Goal: Task Accomplishment & Management: Use online tool/utility

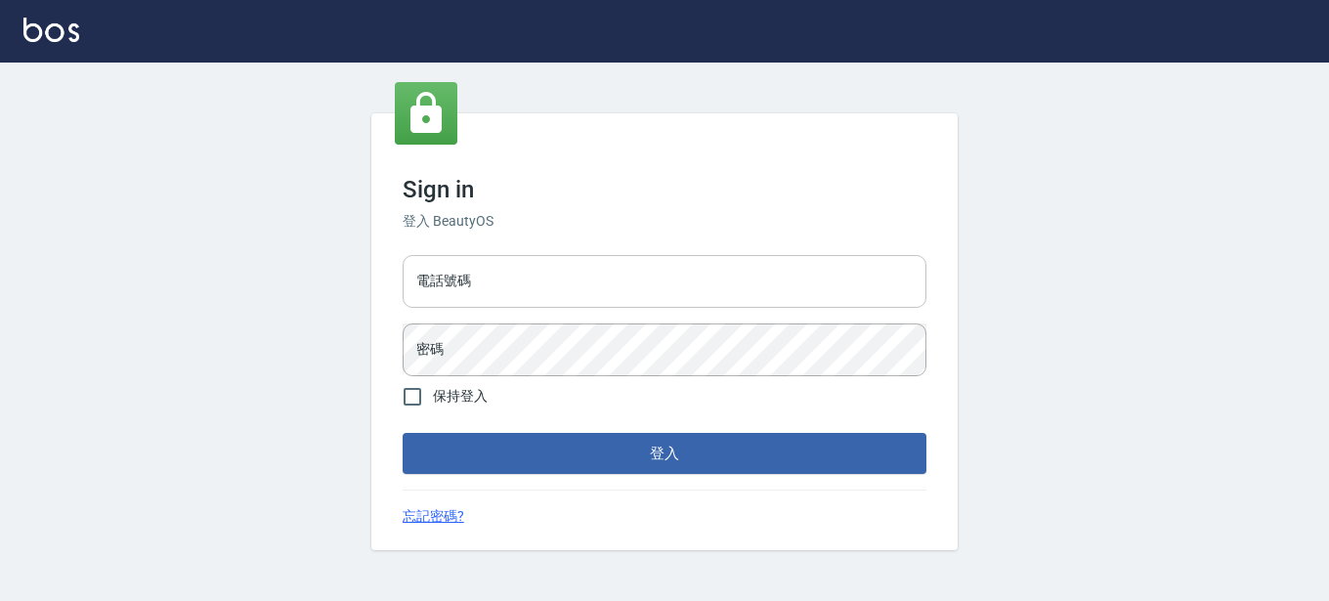
click at [502, 290] on input "電話號碼" at bounding box center [665, 281] width 524 height 53
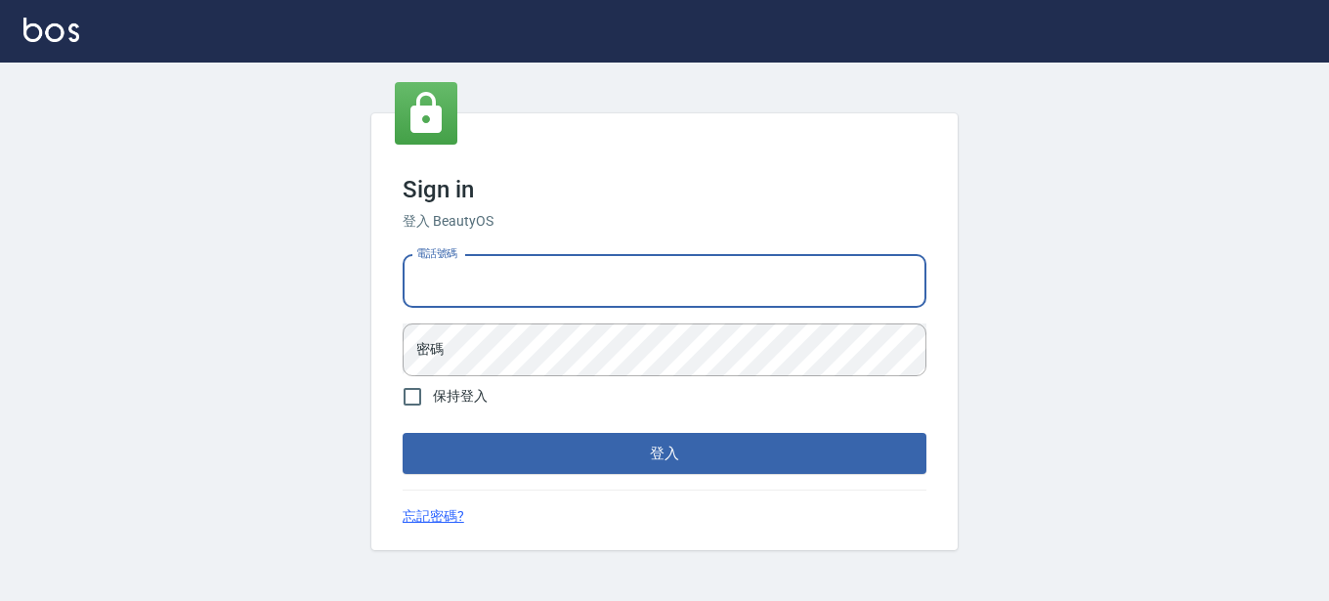
click at [518, 292] on input "電話號碼" at bounding box center [665, 281] width 524 height 53
type input "0913740201"
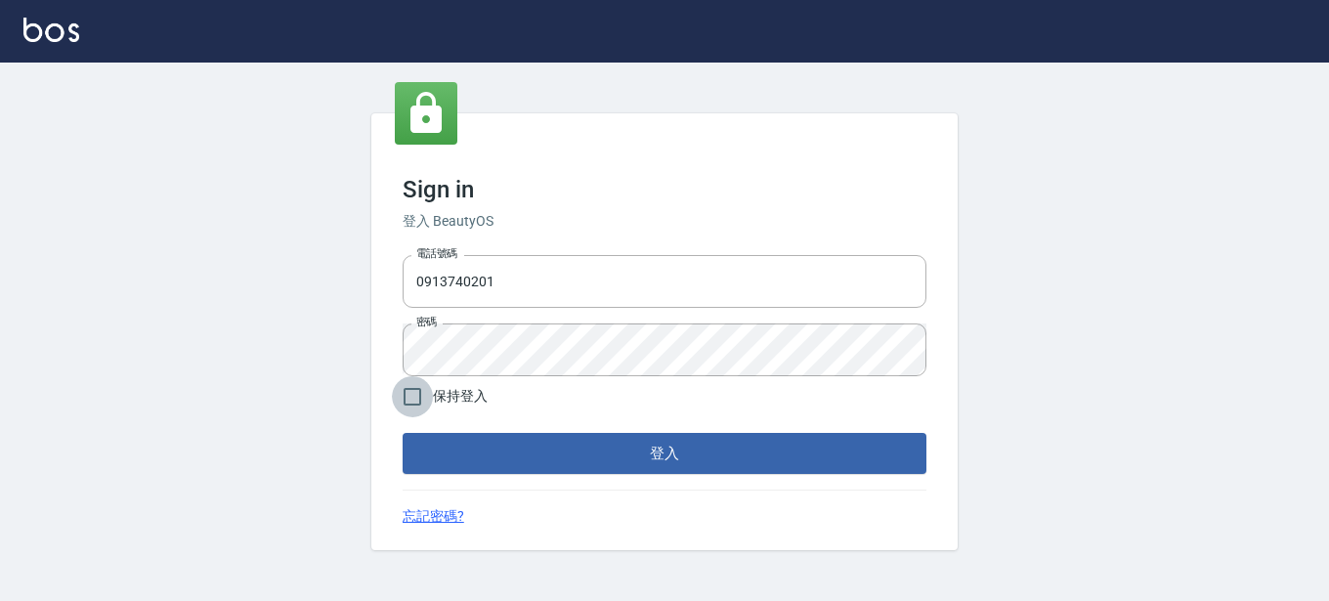
click at [413, 399] on input "保持登入" at bounding box center [412, 396] width 41 height 41
checkbox input "true"
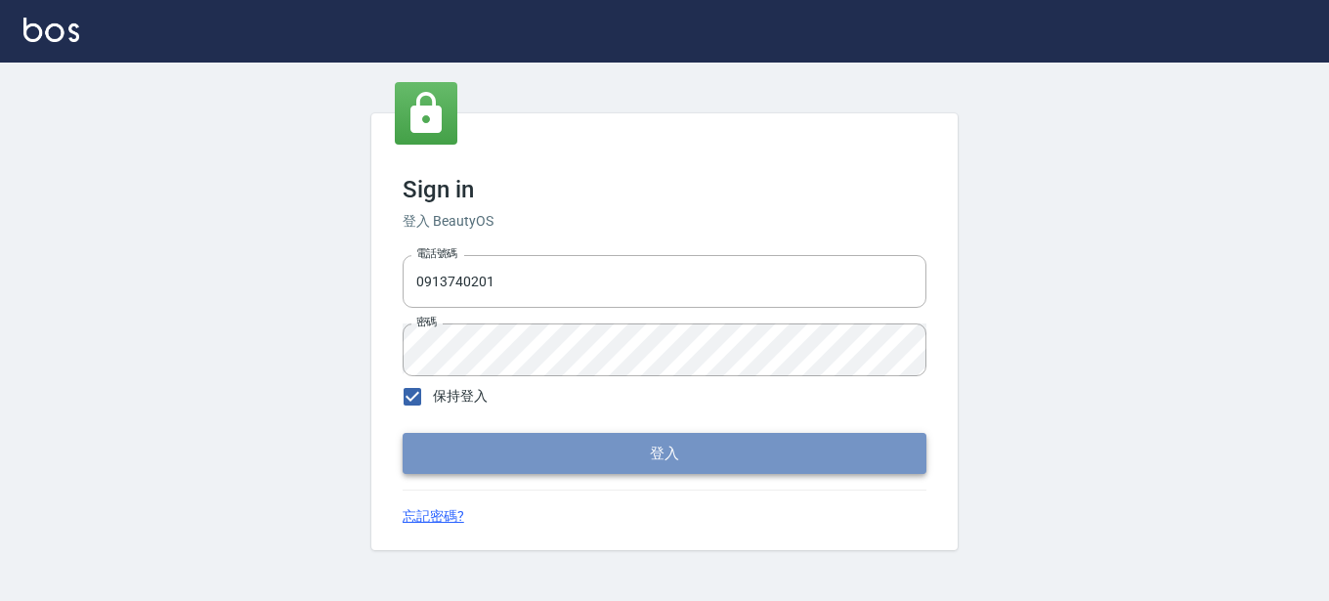
click at [629, 461] on button "登入" at bounding box center [665, 453] width 524 height 41
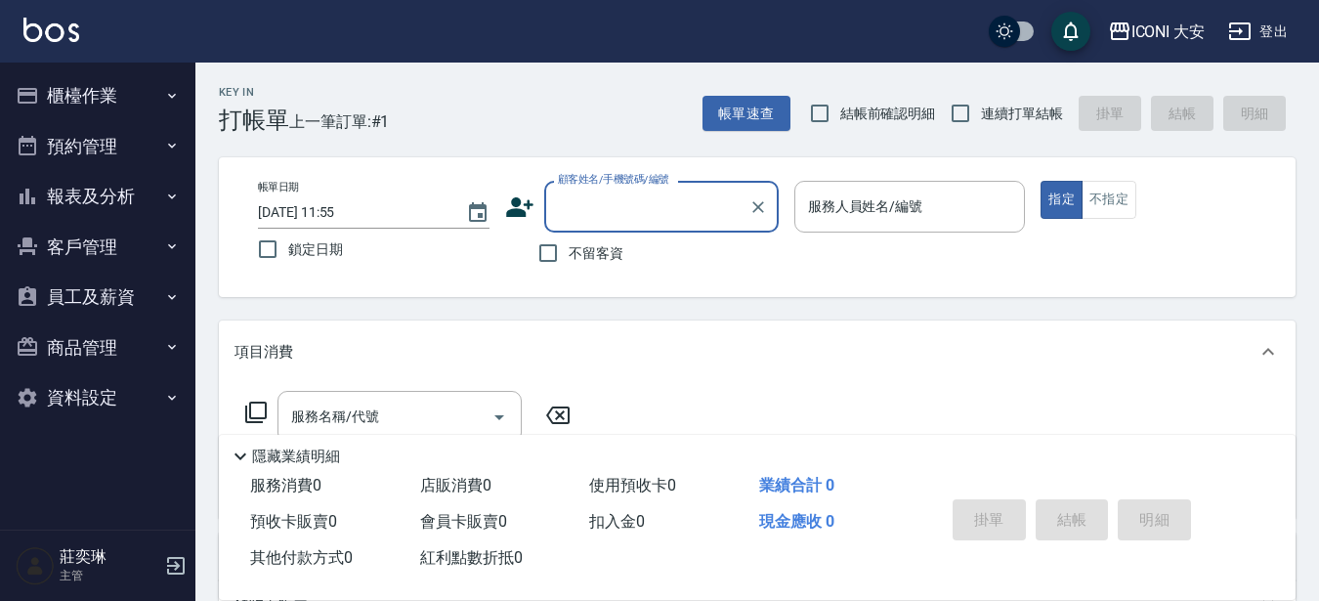
click at [626, 194] on input "顧客姓名/手機號碼/編號" at bounding box center [647, 207] width 188 height 34
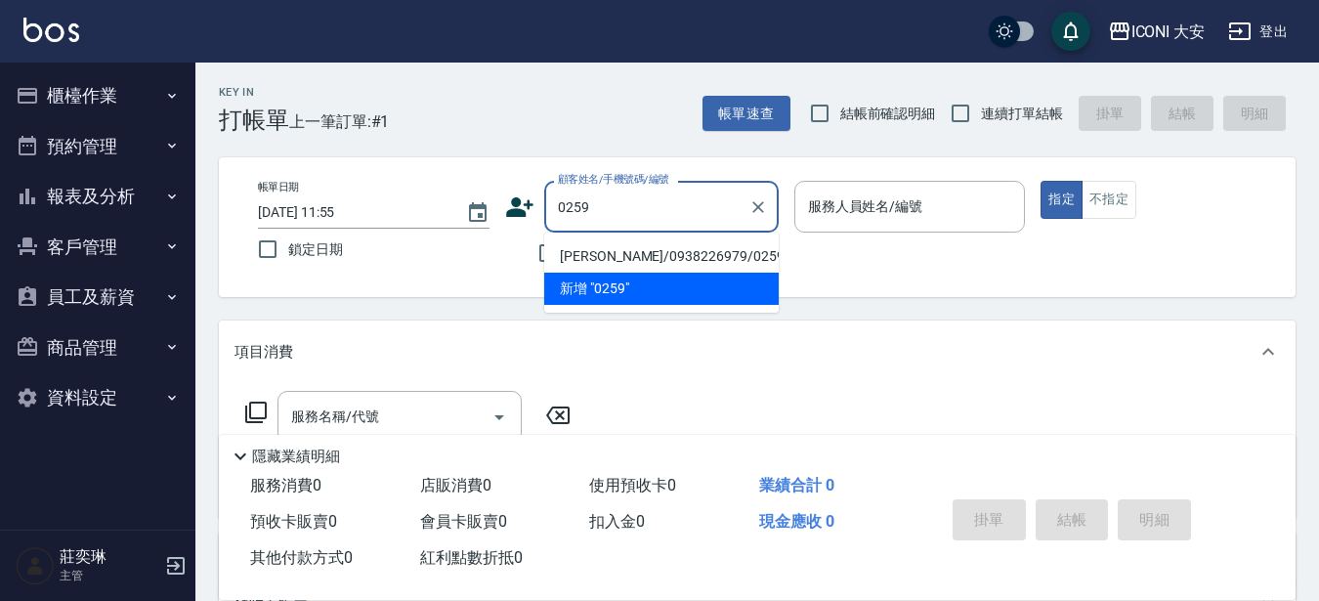
click at [625, 253] on li "[PERSON_NAME]/0938226979/0259" at bounding box center [661, 256] width 235 height 32
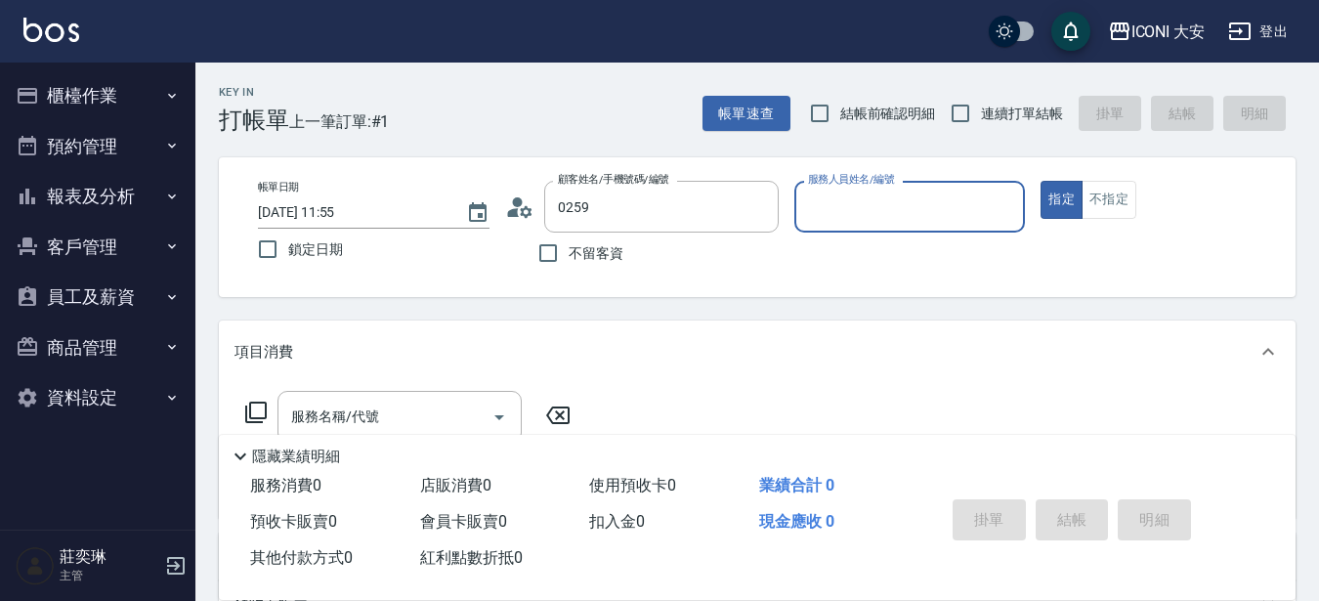
type input "[PERSON_NAME]/0938226979/0259"
type input "Happy-9"
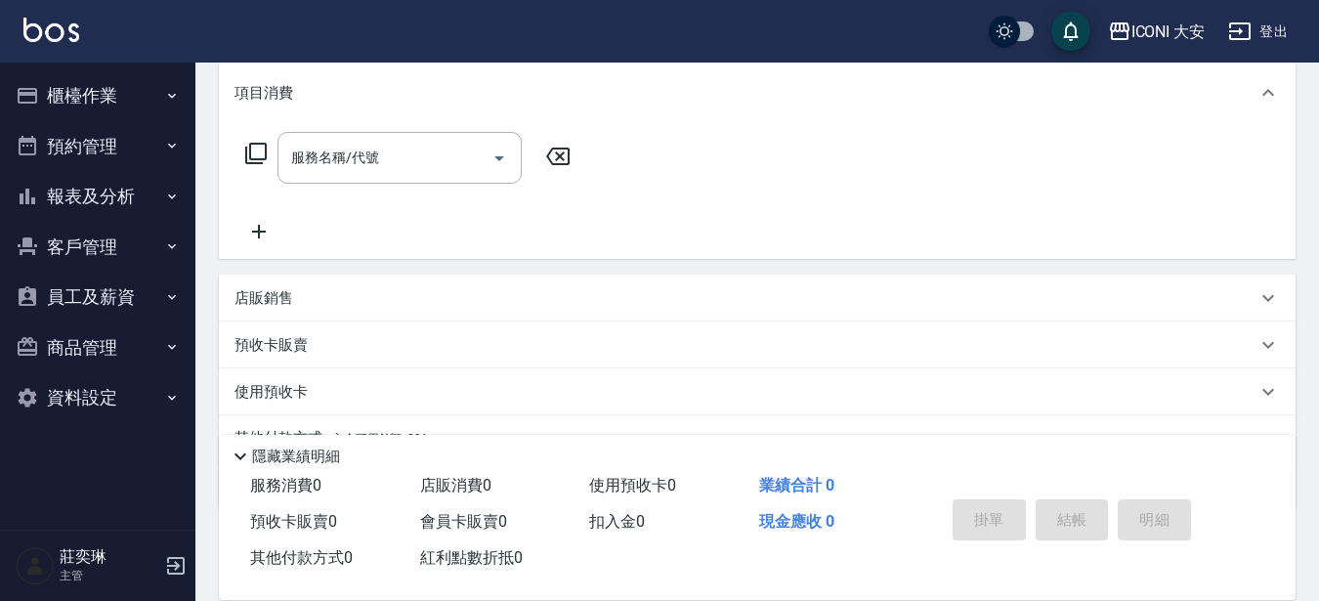
scroll to position [293, 0]
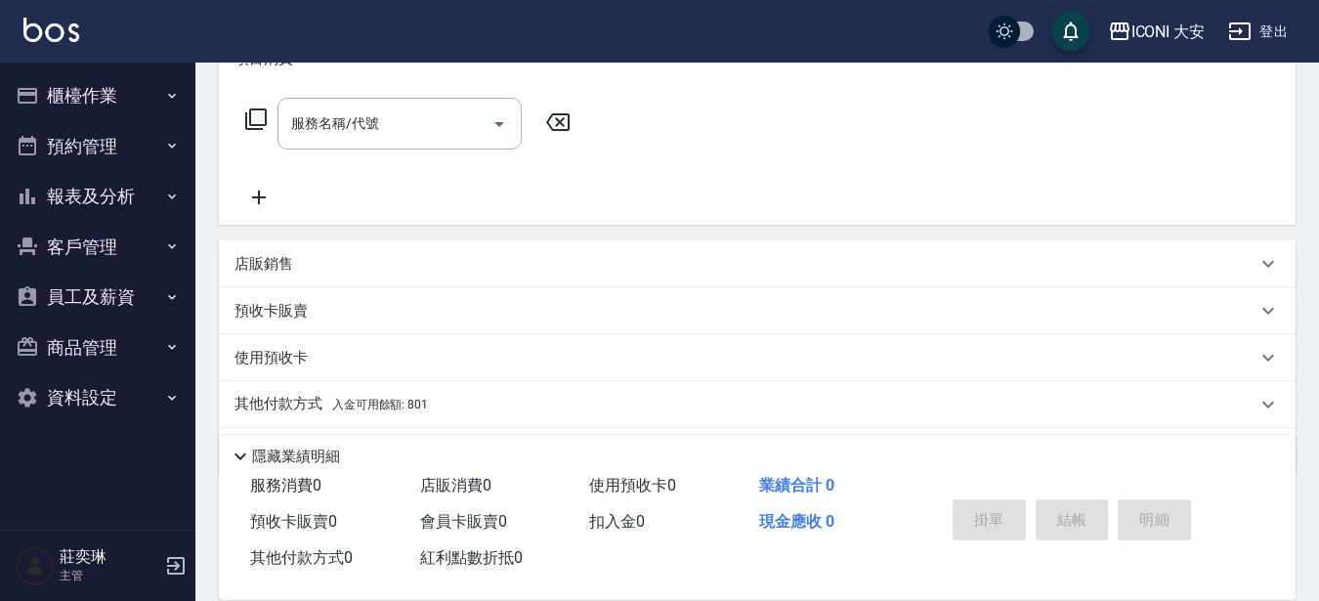
click at [416, 408] on span "入金可用餘額: 801" at bounding box center [380, 405] width 96 height 14
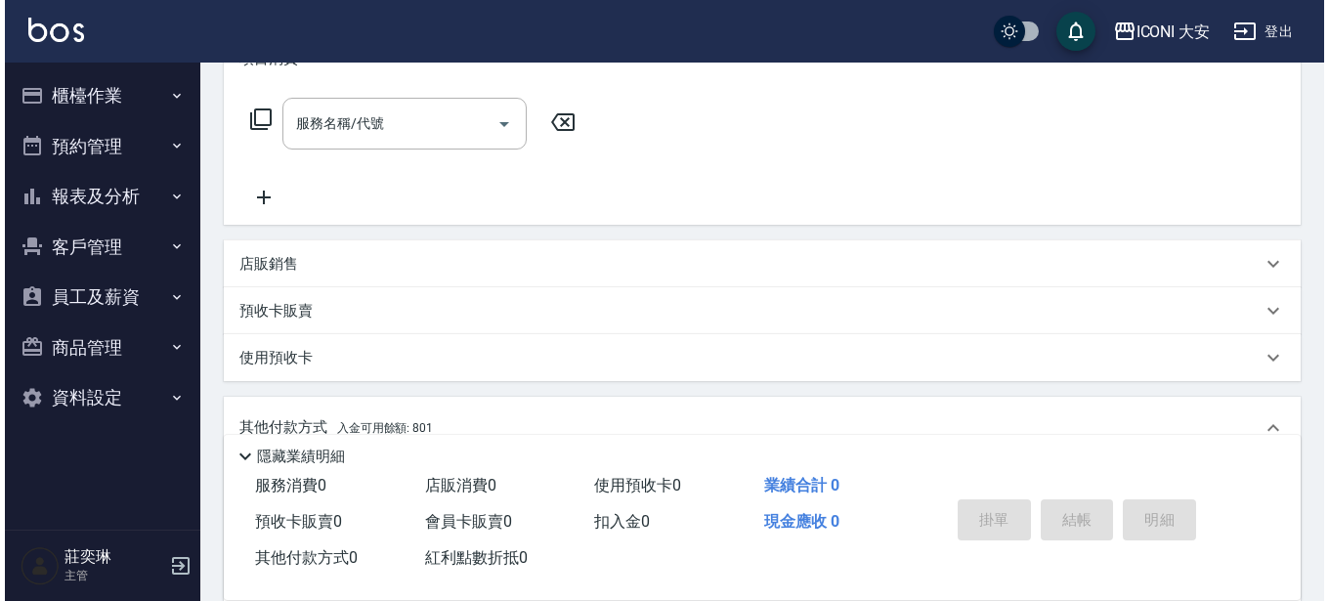
scroll to position [585, 0]
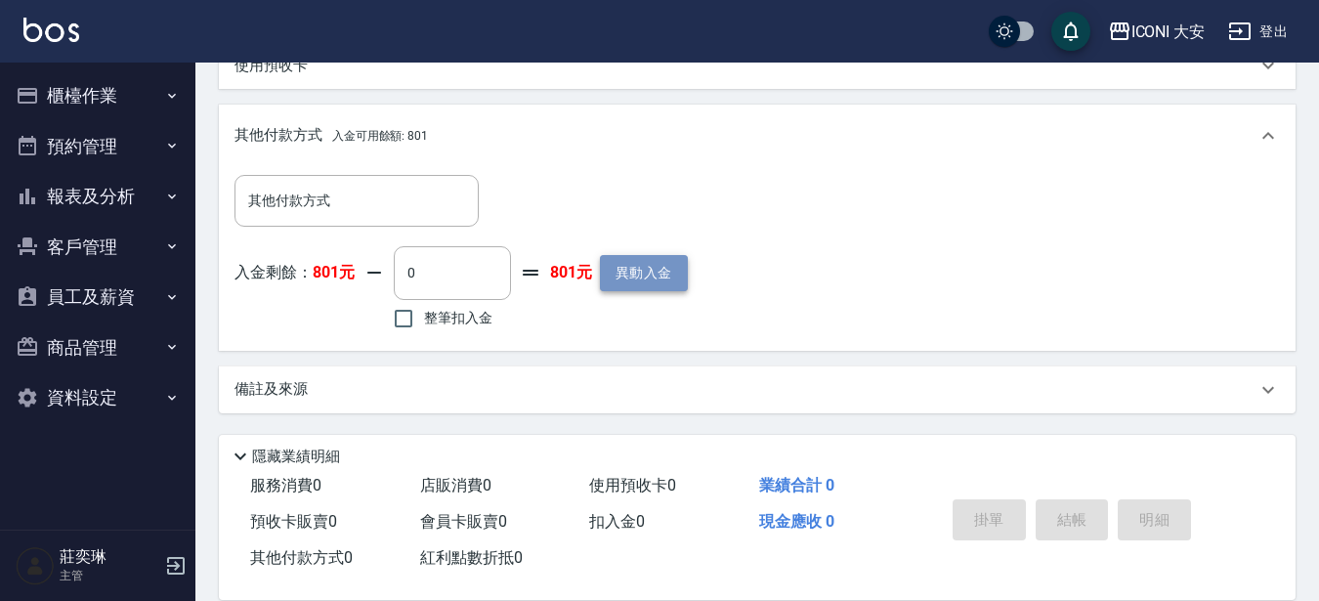
click at [644, 269] on button "異動入金" at bounding box center [644, 273] width 88 height 36
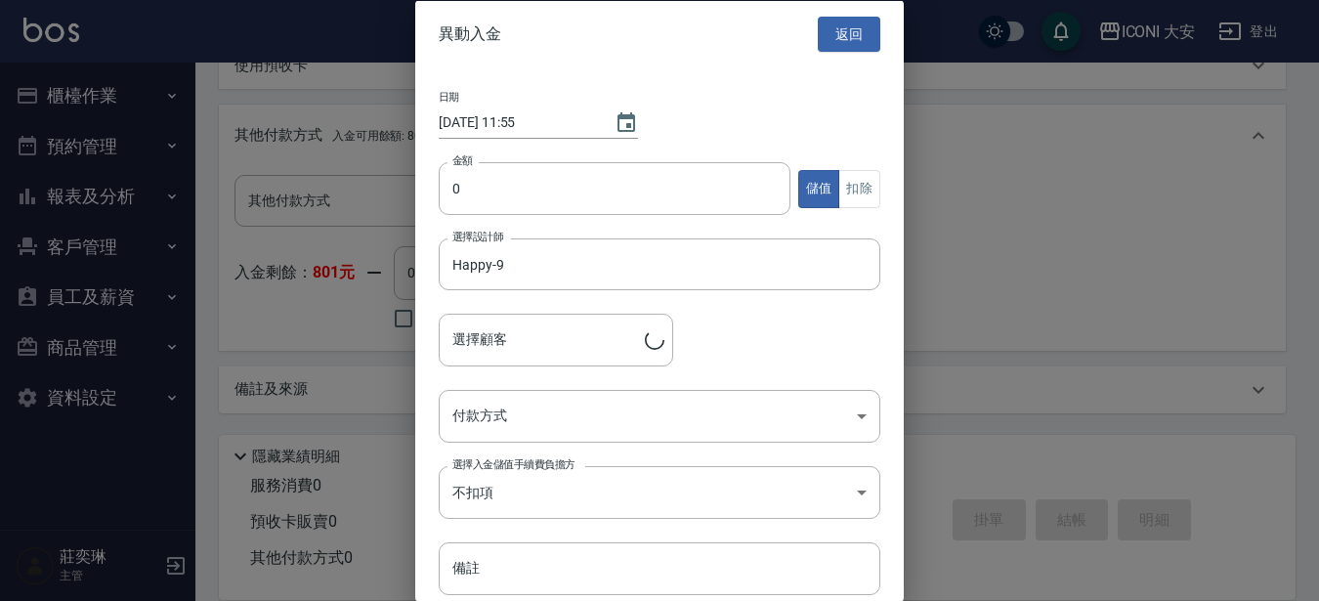
type input "[PERSON_NAME]/0938226979/0259"
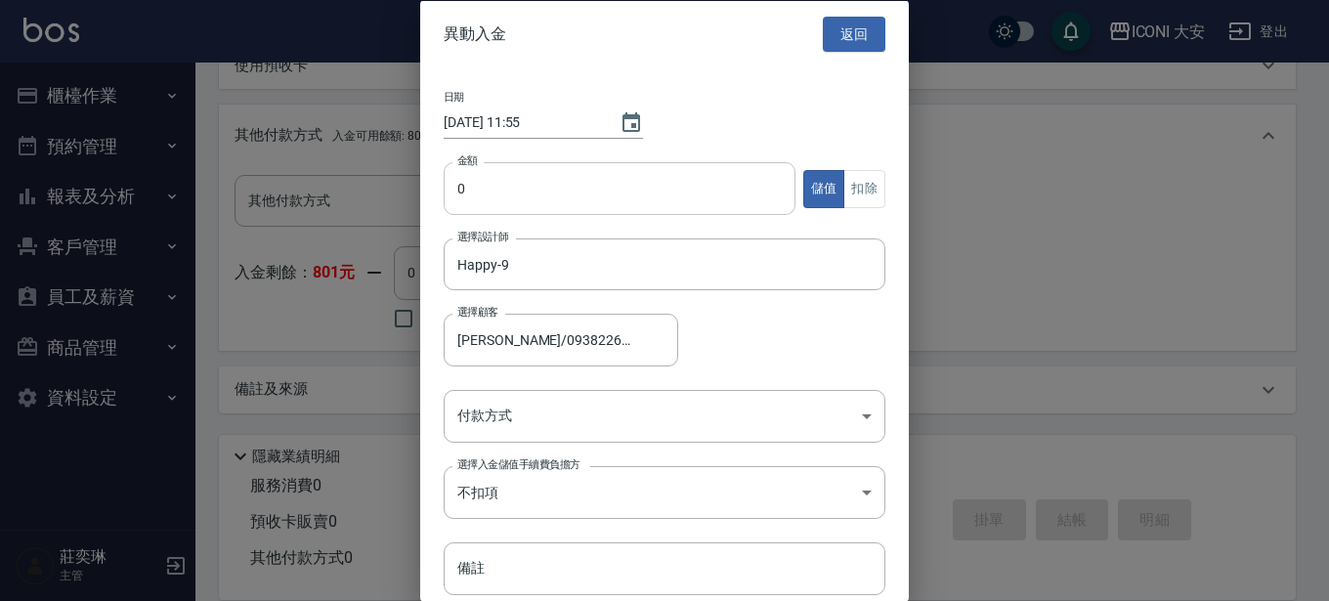
click at [513, 196] on input "0" at bounding box center [620, 188] width 352 height 53
type input "11000"
click at [581, 406] on body "ICONI 大安 登出 櫃檯作業 打帳單 帳單列表 現金收支登錄 高階收支登錄 材料自購登錄 每日結帳 排班表 現場電腦打卡 預約管理 預約管理 單日預約紀錄…" at bounding box center [664, 8] width 1329 height 1187
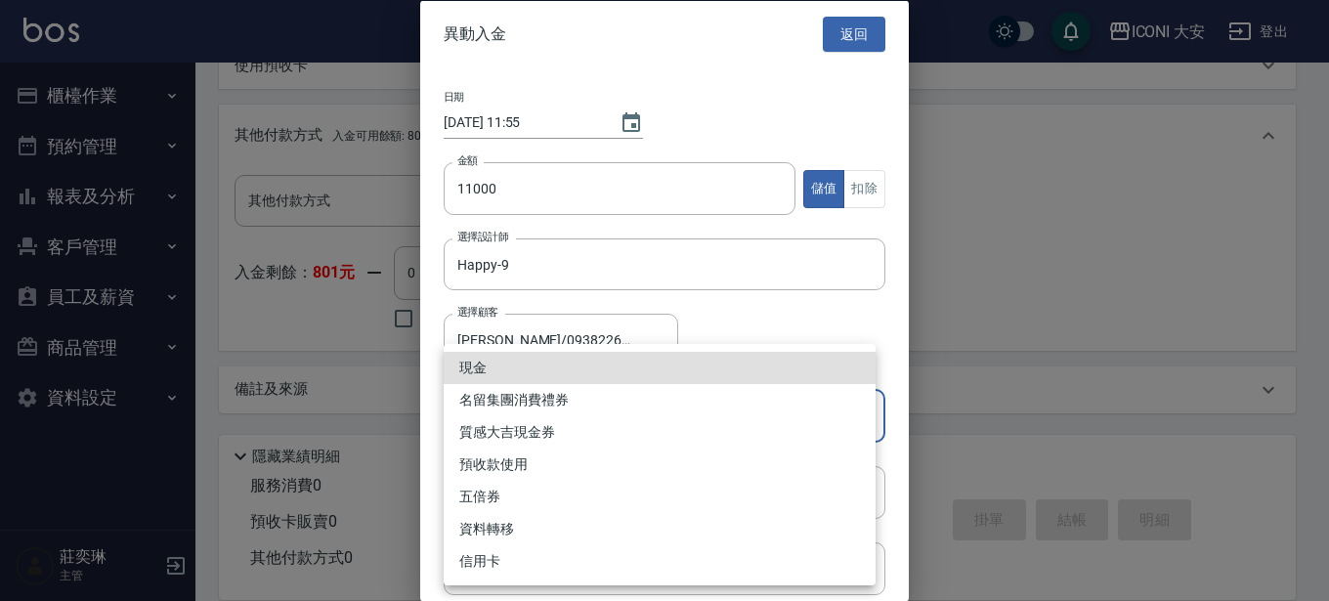
click at [546, 360] on li "現金" at bounding box center [660, 368] width 432 height 32
type input "現金"
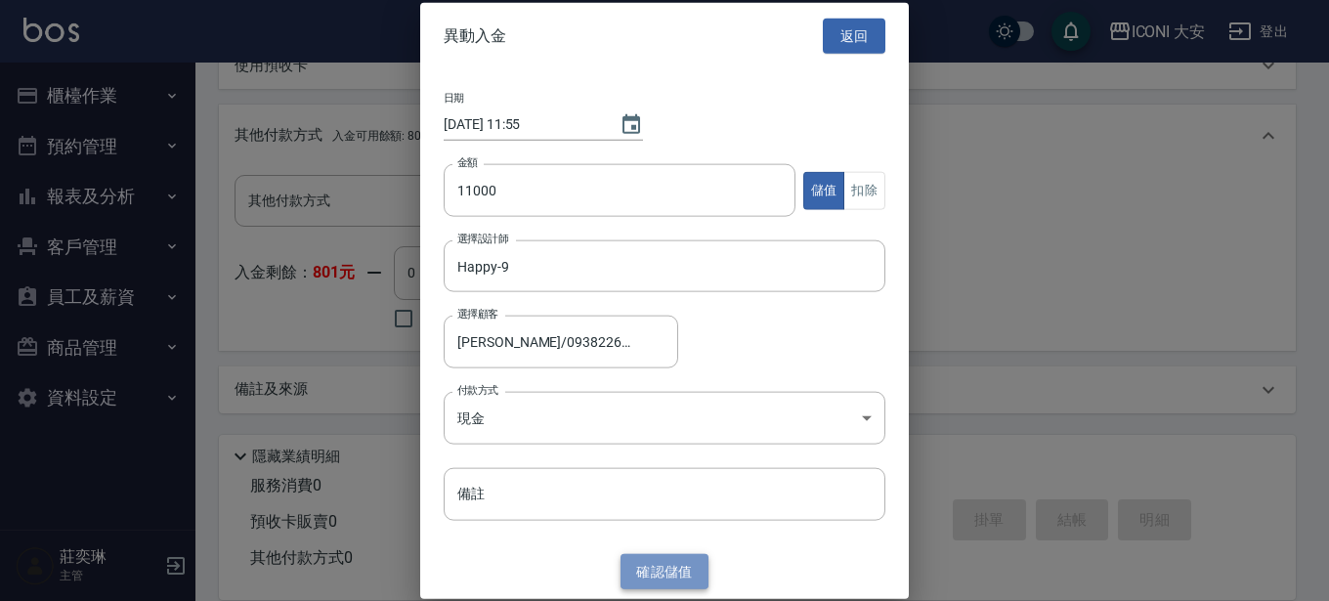
click at [646, 568] on button "確認 儲值" at bounding box center [665, 571] width 88 height 36
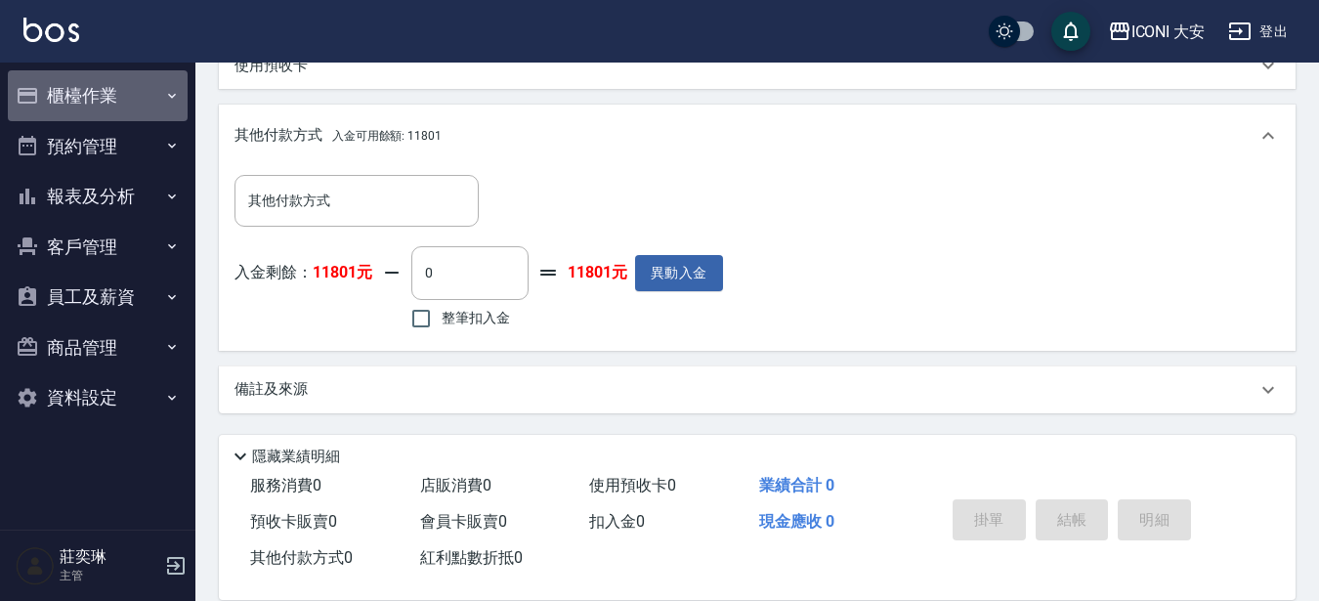
click at [124, 95] on button "櫃檯作業" at bounding box center [98, 95] width 180 height 51
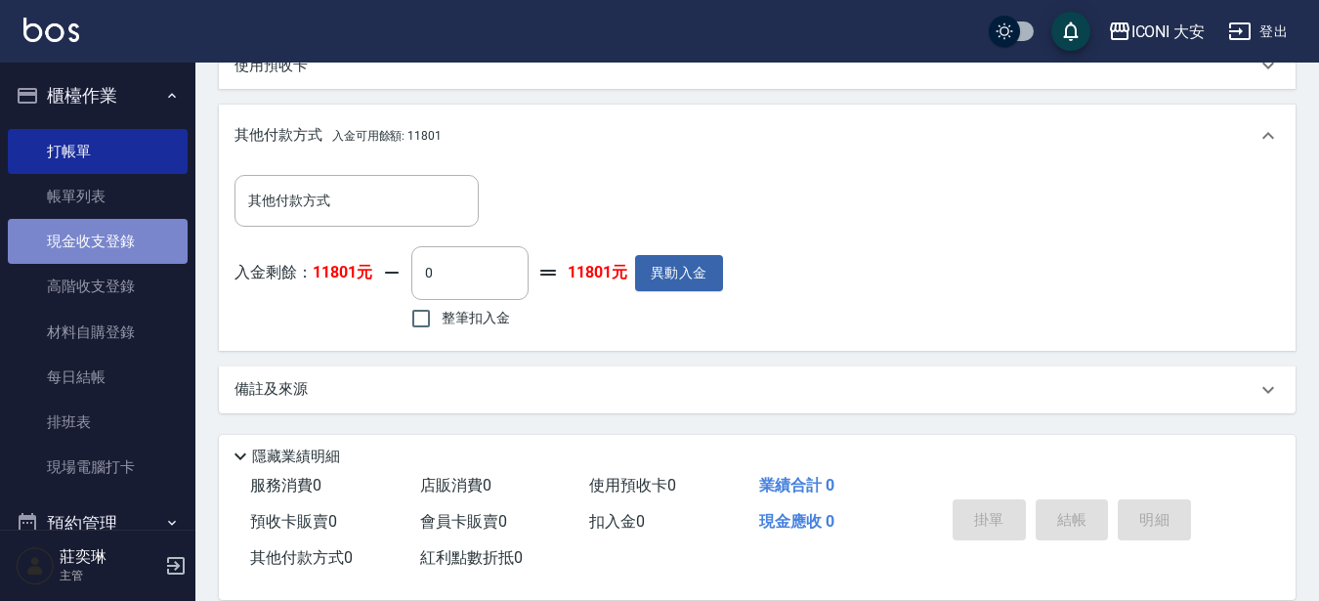
click at [126, 231] on link "現金收支登錄" at bounding box center [98, 241] width 180 height 45
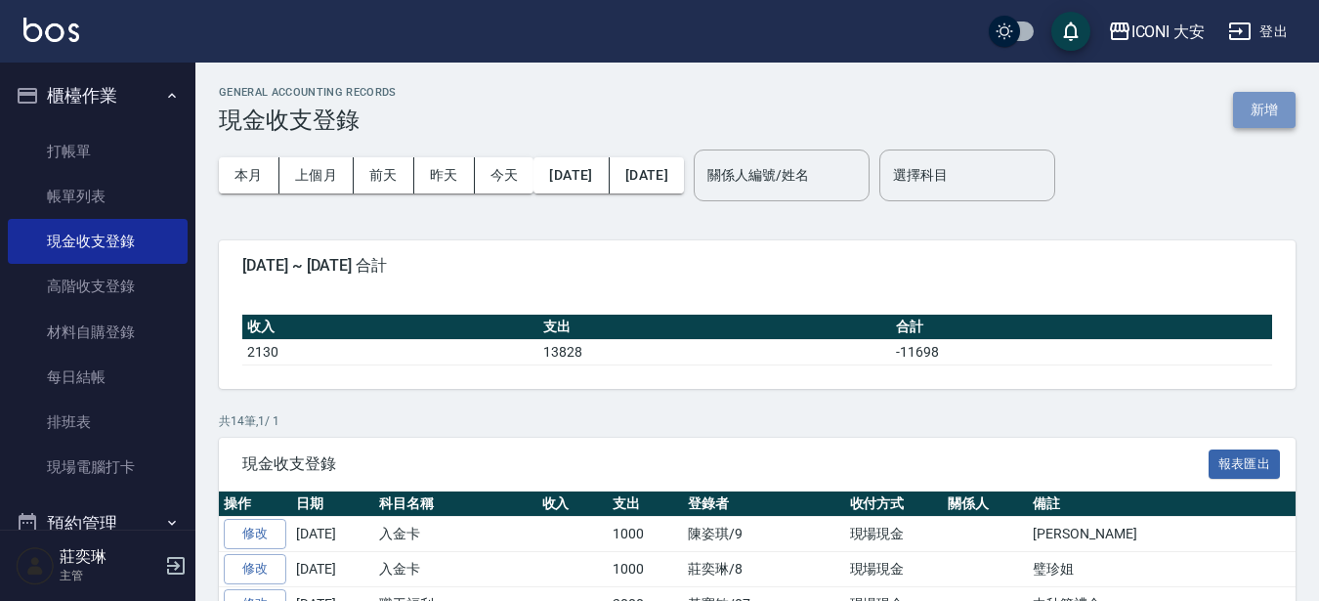
click at [1267, 116] on button "新增" at bounding box center [1264, 110] width 63 height 36
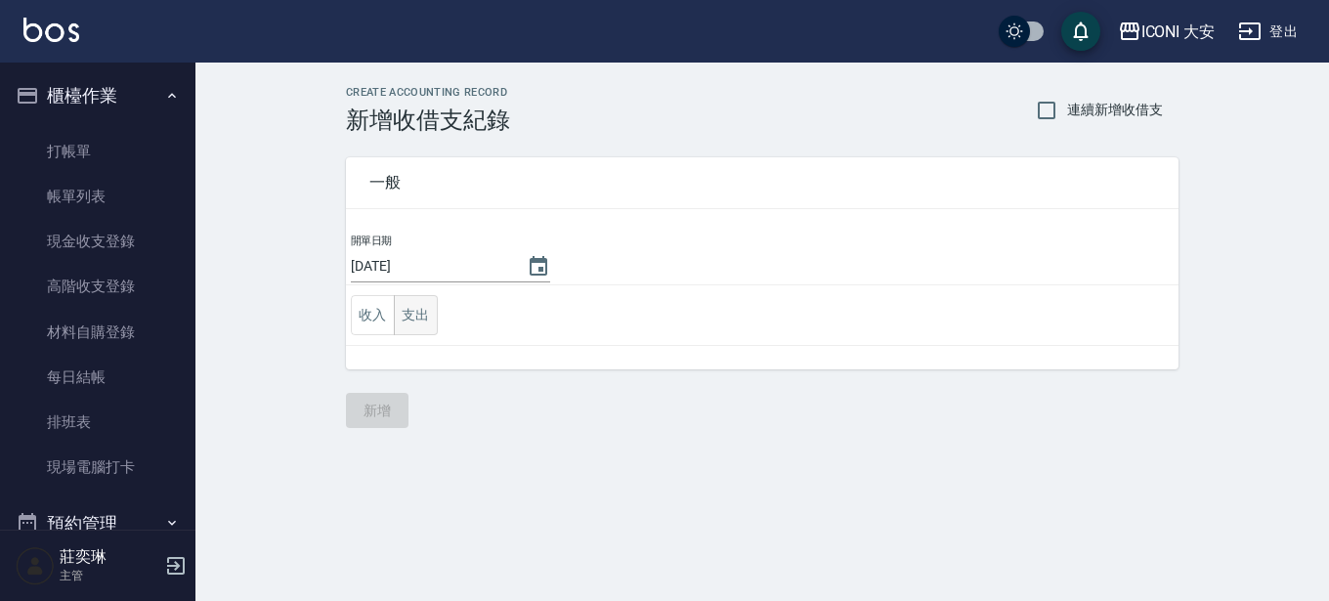
click at [416, 307] on button "支出" at bounding box center [416, 315] width 44 height 40
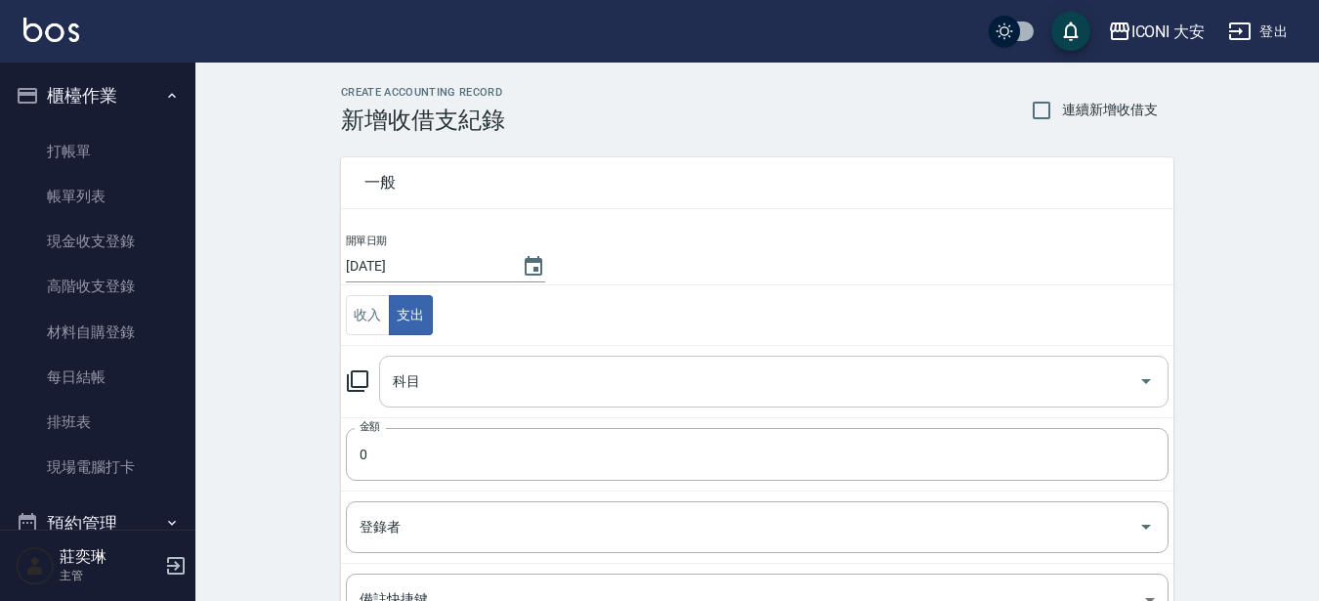
click at [403, 374] on div "科目 科目" at bounding box center [757, 382] width 823 height 52
click at [361, 381] on icon at bounding box center [357, 380] width 23 height 23
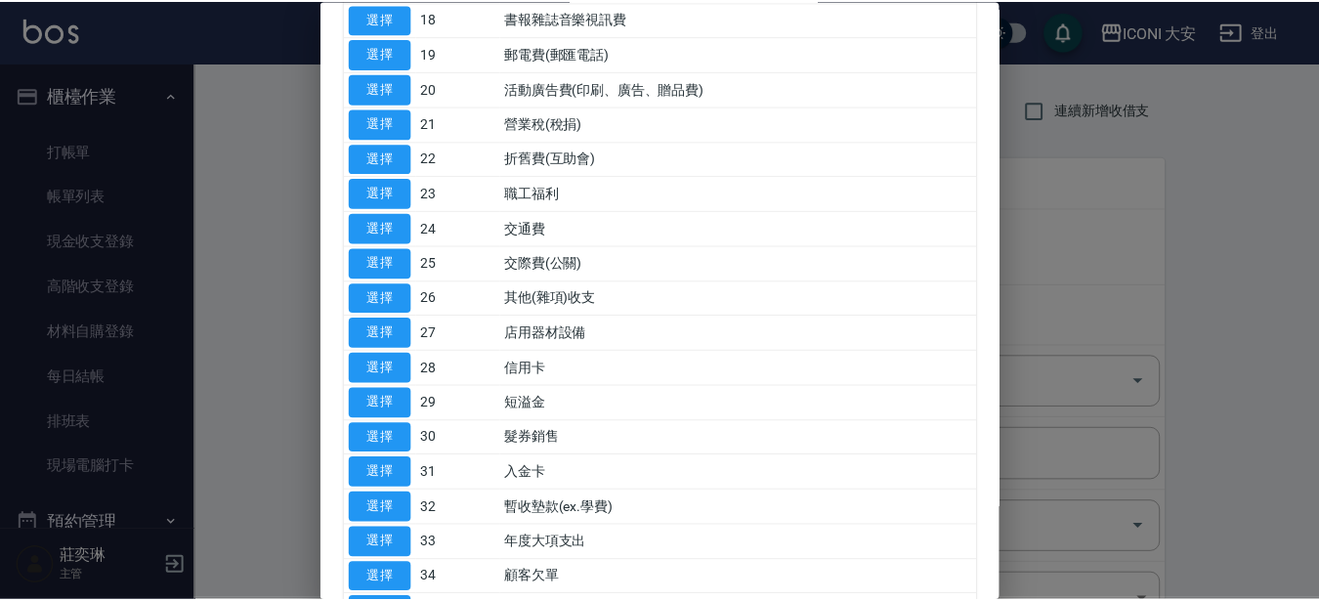
scroll to position [933, 0]
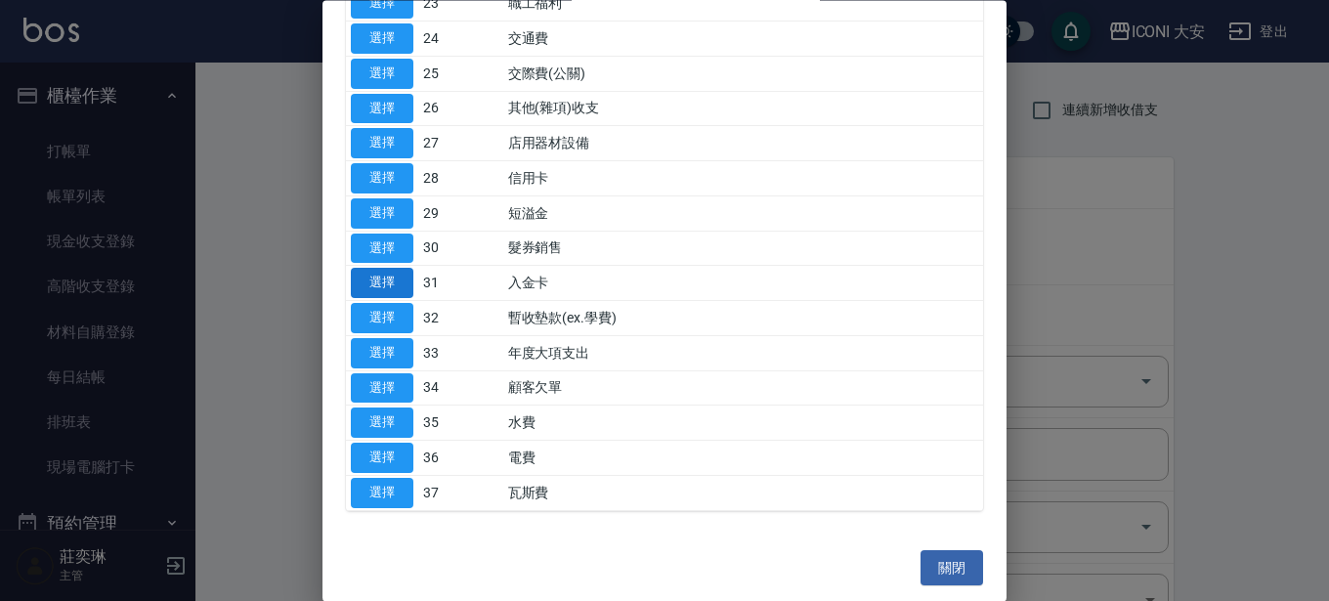
click at [383, 277] on button "選擇" at bounding box center [382, 284] width 63 height 30
type input "31 入金卡"
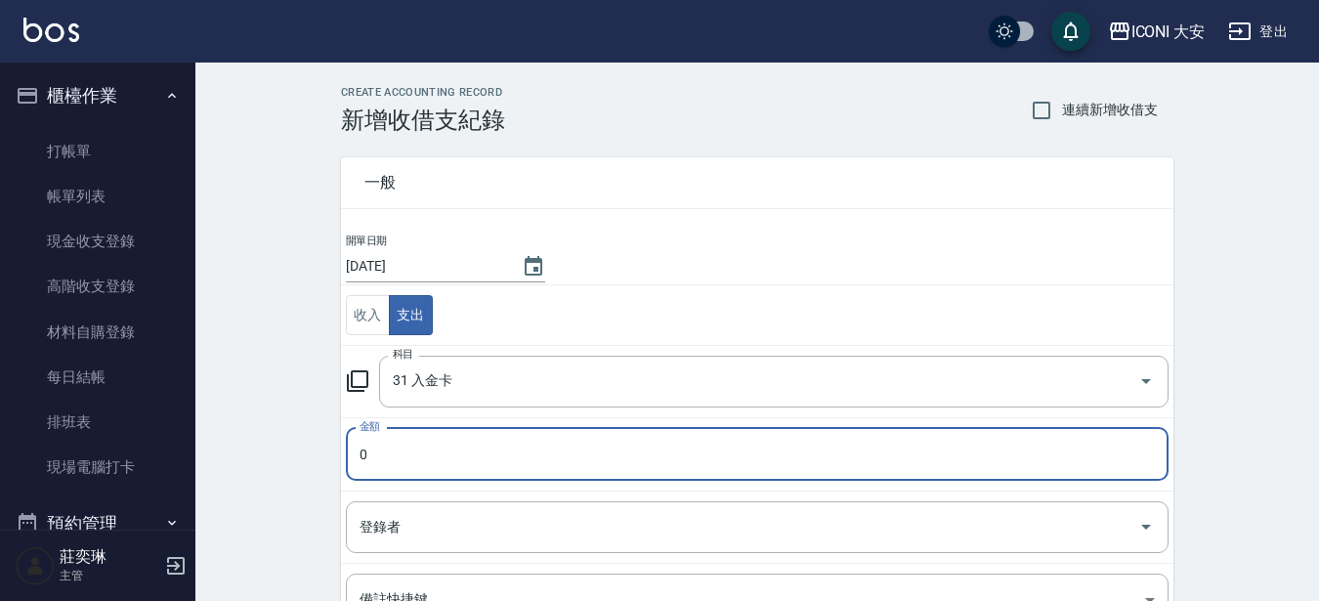
click at [412, 460] on input "0" at bounding box center [757, 454] width 823 height 53
type input "1000"
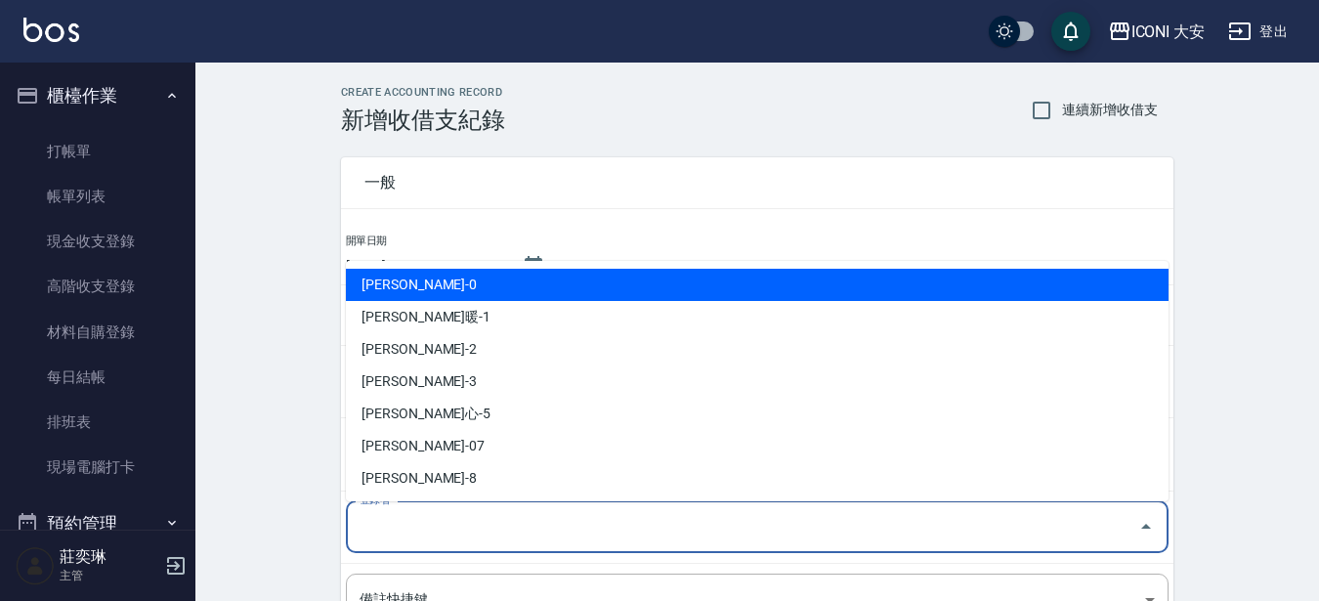
click at [415, 537] on input "登錄者" at bounding box center [743, 527] width 776 height 34
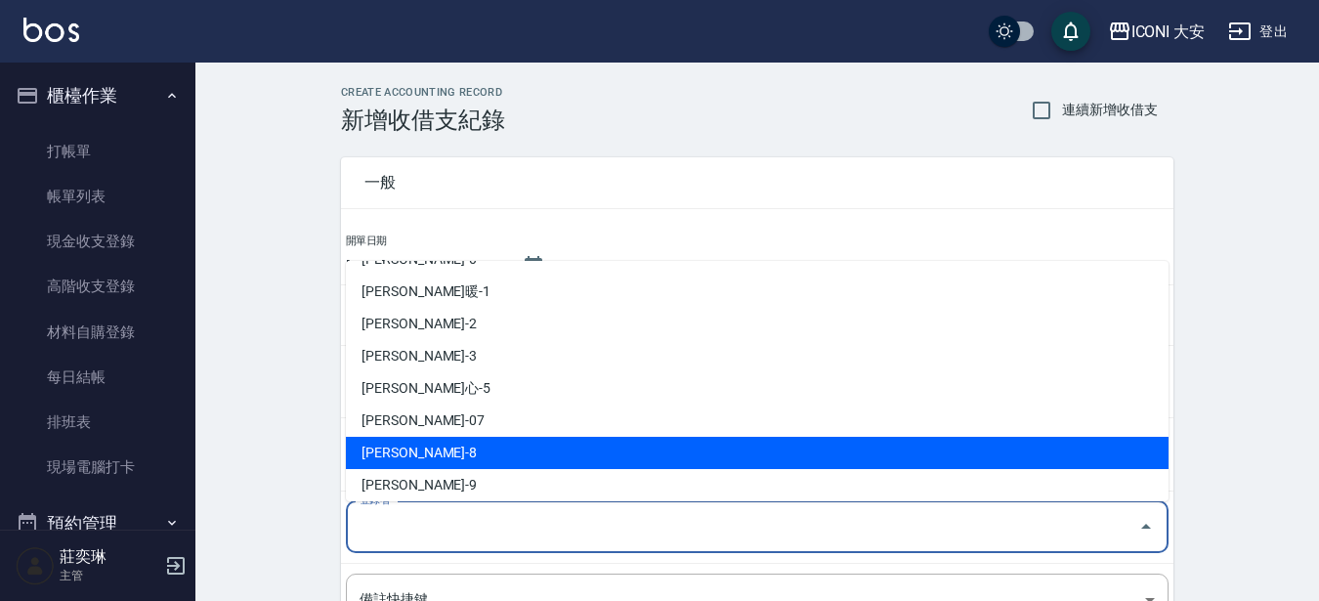
scroll to position [33, 0]
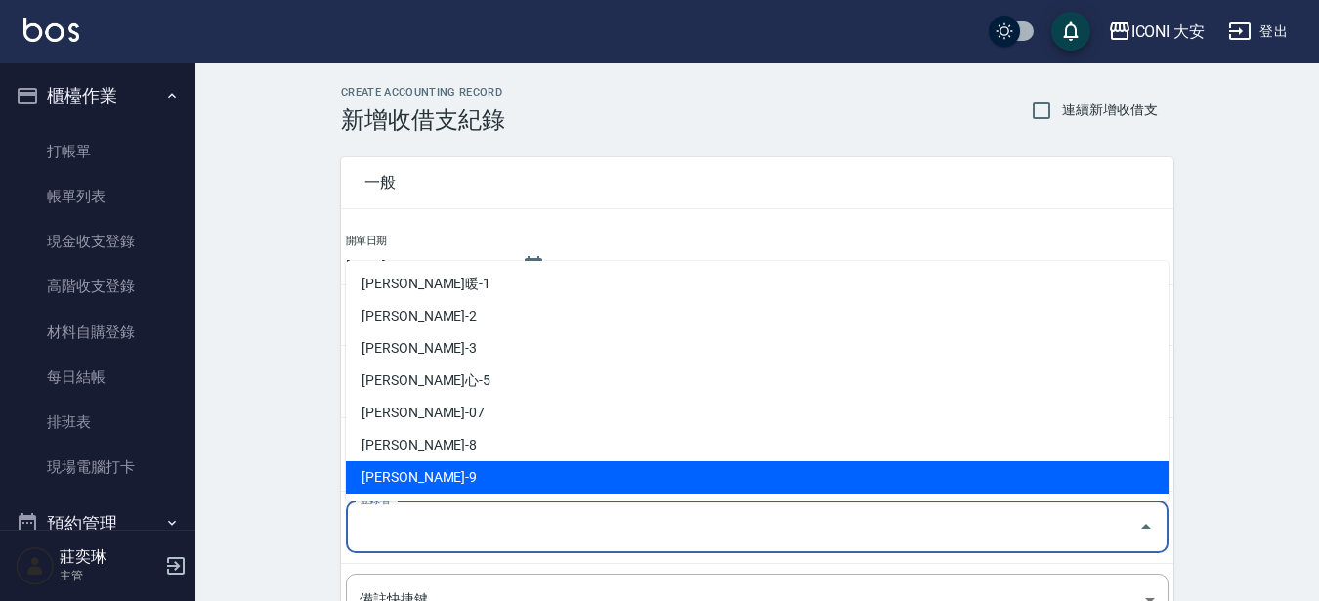
click at [395, 479] on li "[PERSON_NAME]-9" at bounding box center [757, 477] width 823 height 32
type input "[PERSON_NAME]-9"
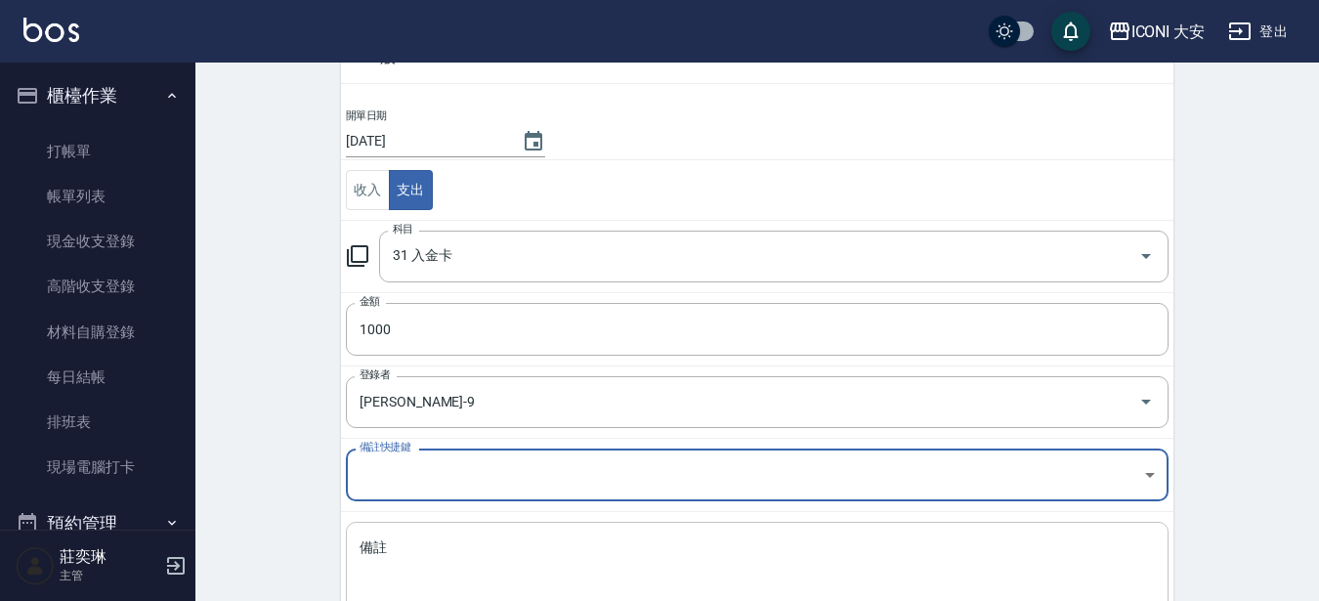
scroll to position [262, 0]
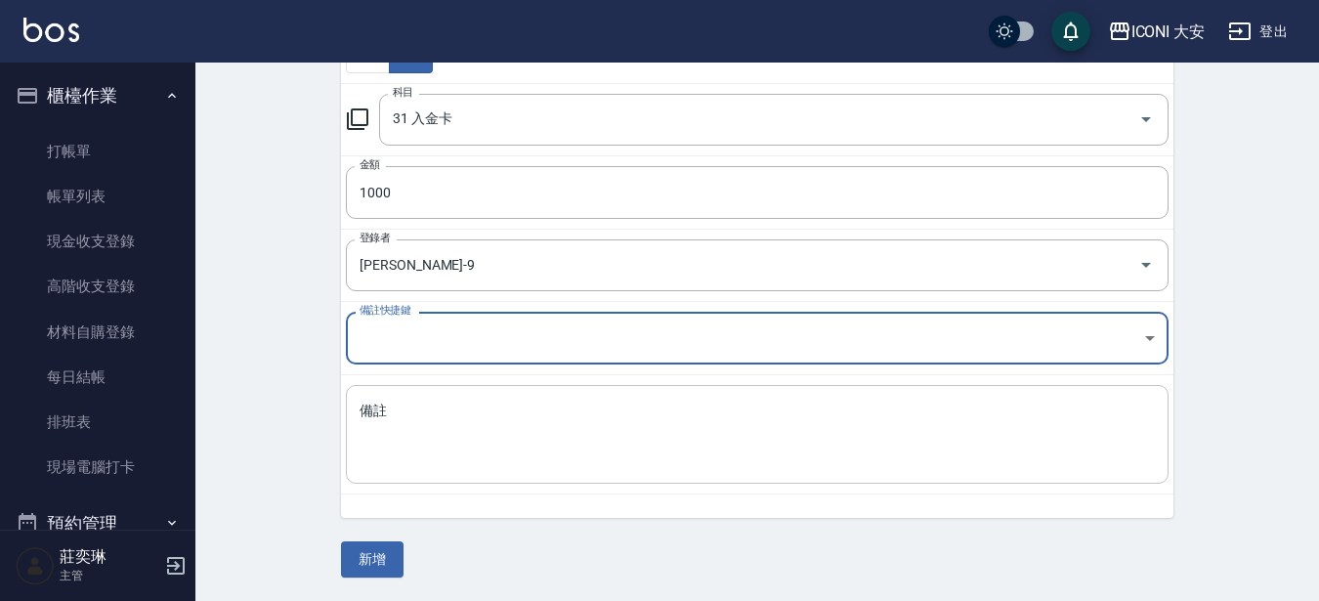
click at [385, 430] on textarea "備註" at bounding box center [758, 435] width 796 height 66
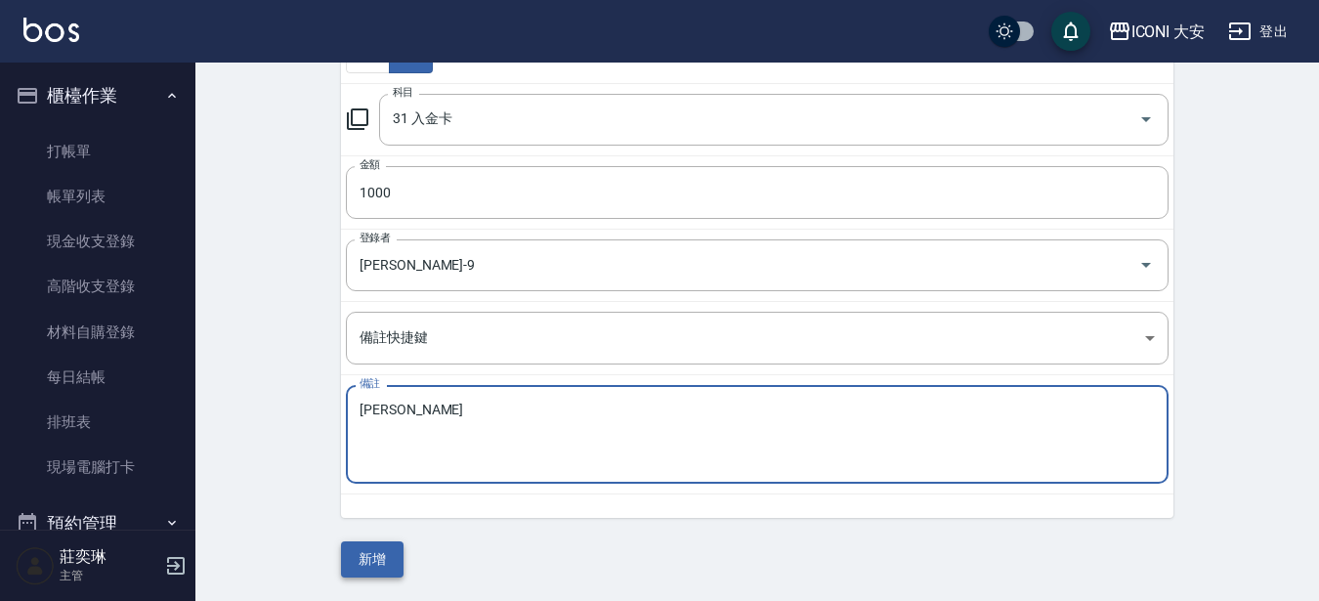
type textarea "[PERSON_NAME]"
click at [367, 566] on button "新增" at bounding box center [372, 559] width 63 height 36
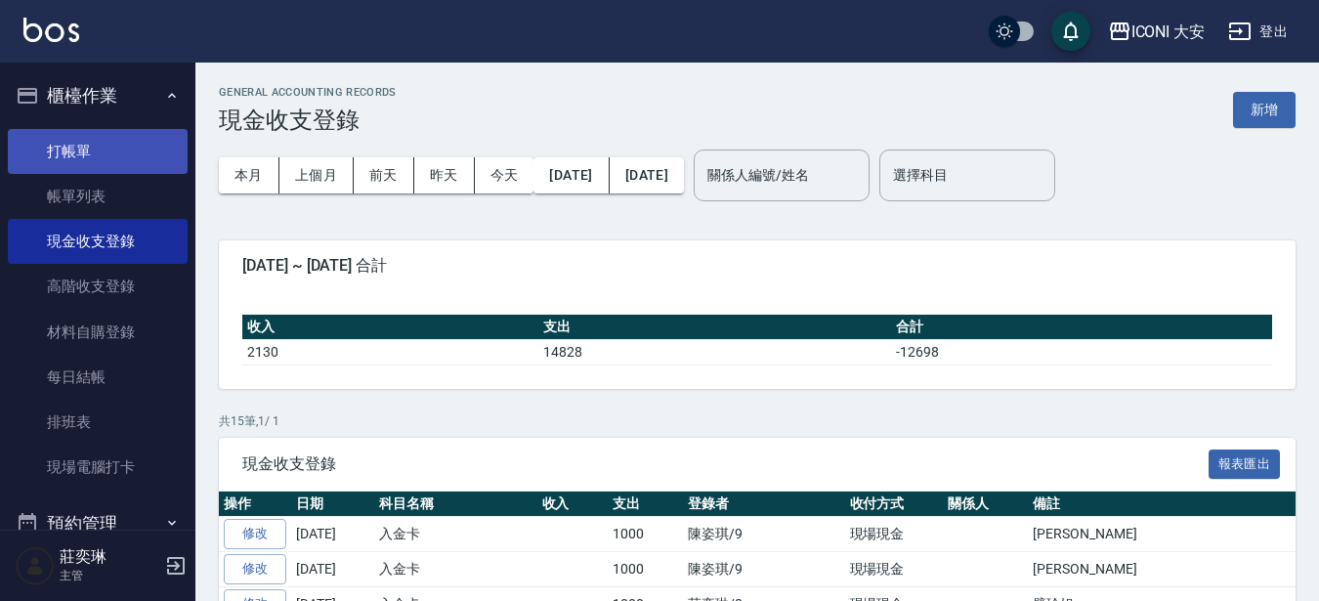
click at [54, 151] on link "打帳單" at bounding box center [98, 151] width 180 height 45
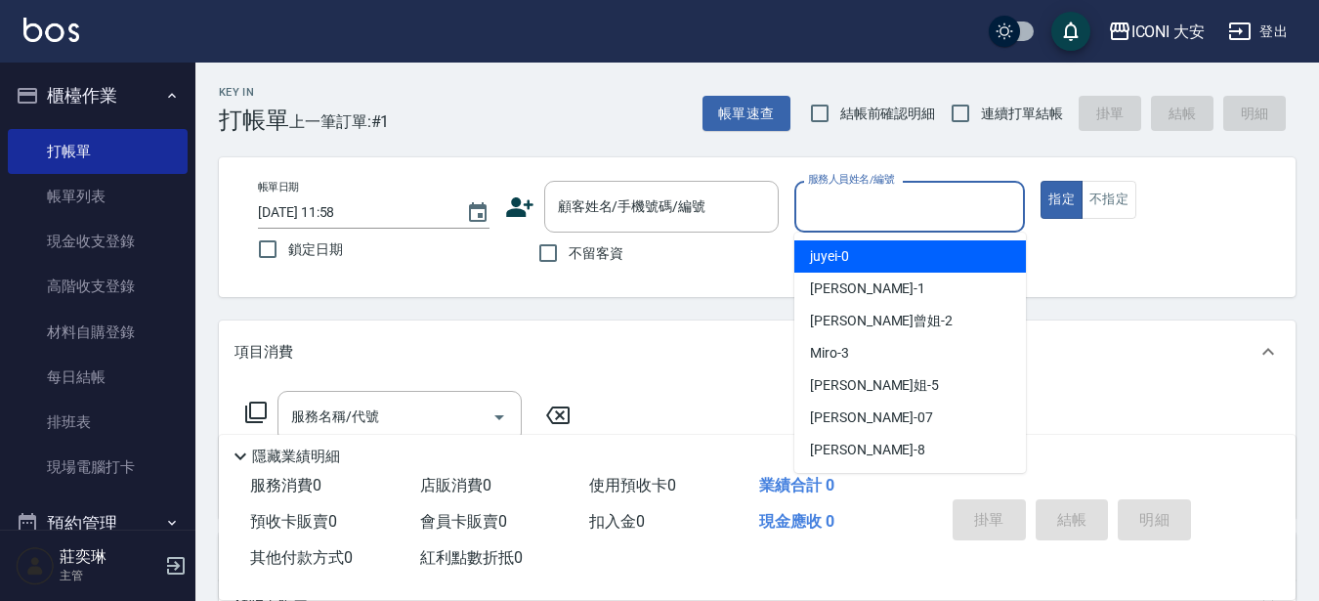
click at [843, 214] on input "服務人員姓名/編號" at bounding box center [910, 207] width 214 height 34
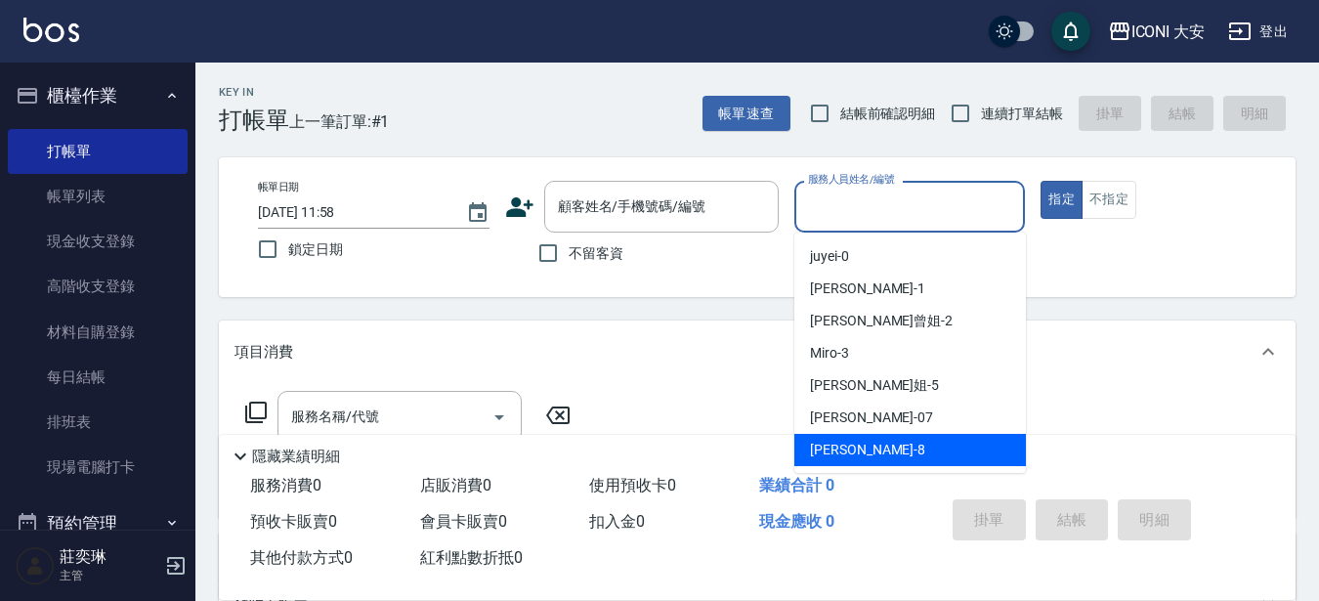
click at [830, 455] on span "Yulisa -8" at bounding box center [867, 450] width 115 height 21
type input "Yulisa-8"
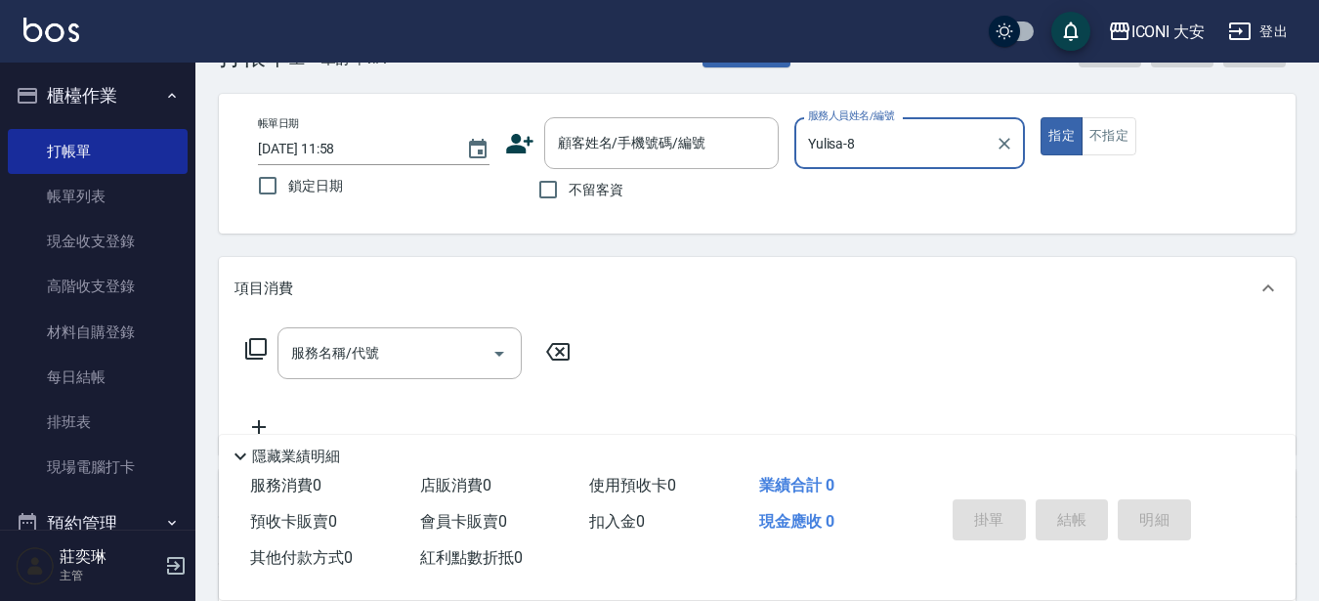
scroll to position [98, 0]
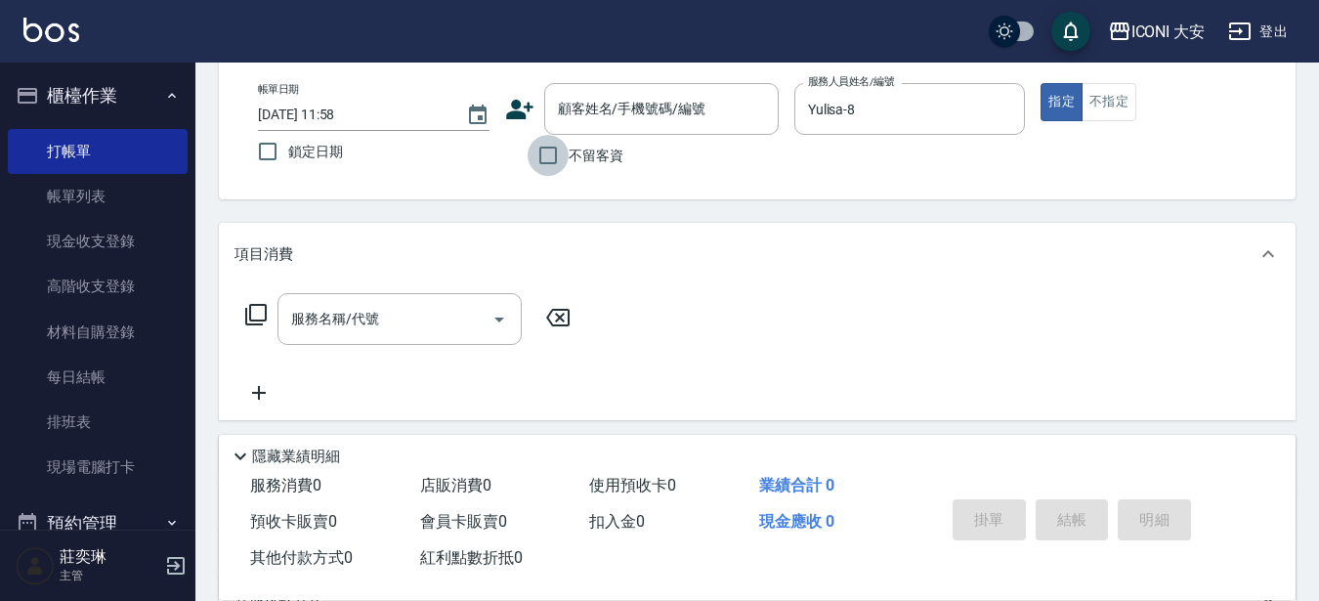
click at [553, 153] on input "不留客資" at bounding box center [548, 155] width 41 height 41
checkbox input "true"
click at [258, 313] on icon at bounding box center [255, 314] width 23 height 23
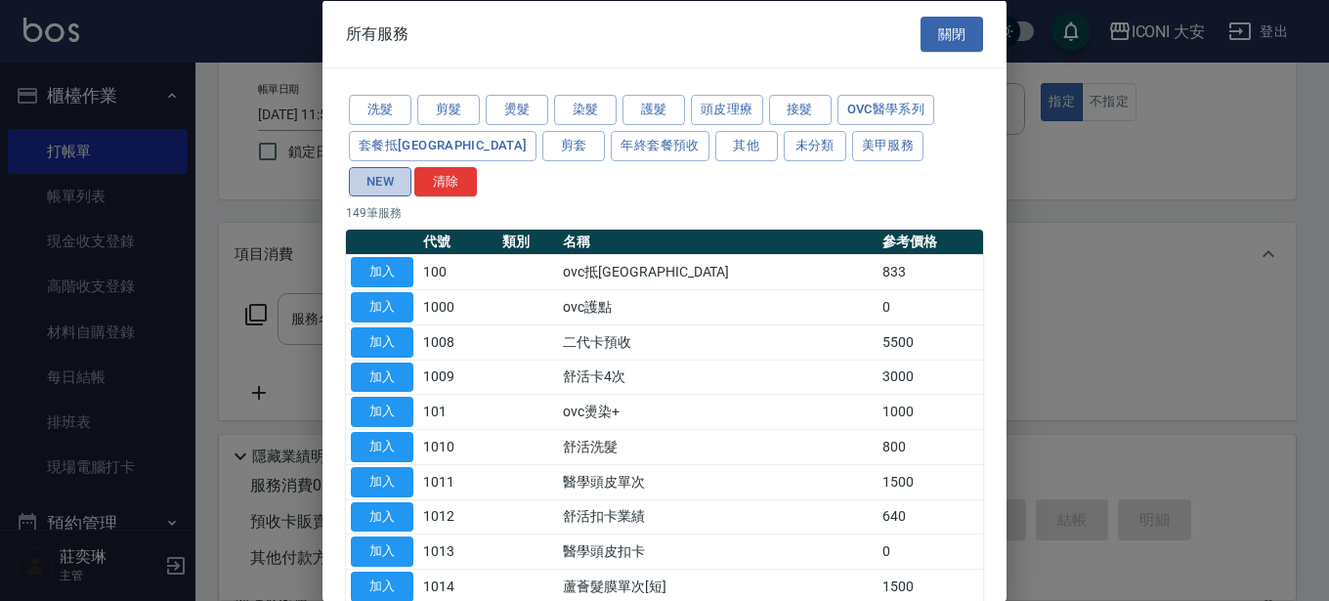
click at [411, 166] on button "NEW" at bounding box center [380, 181] width 63 height 30
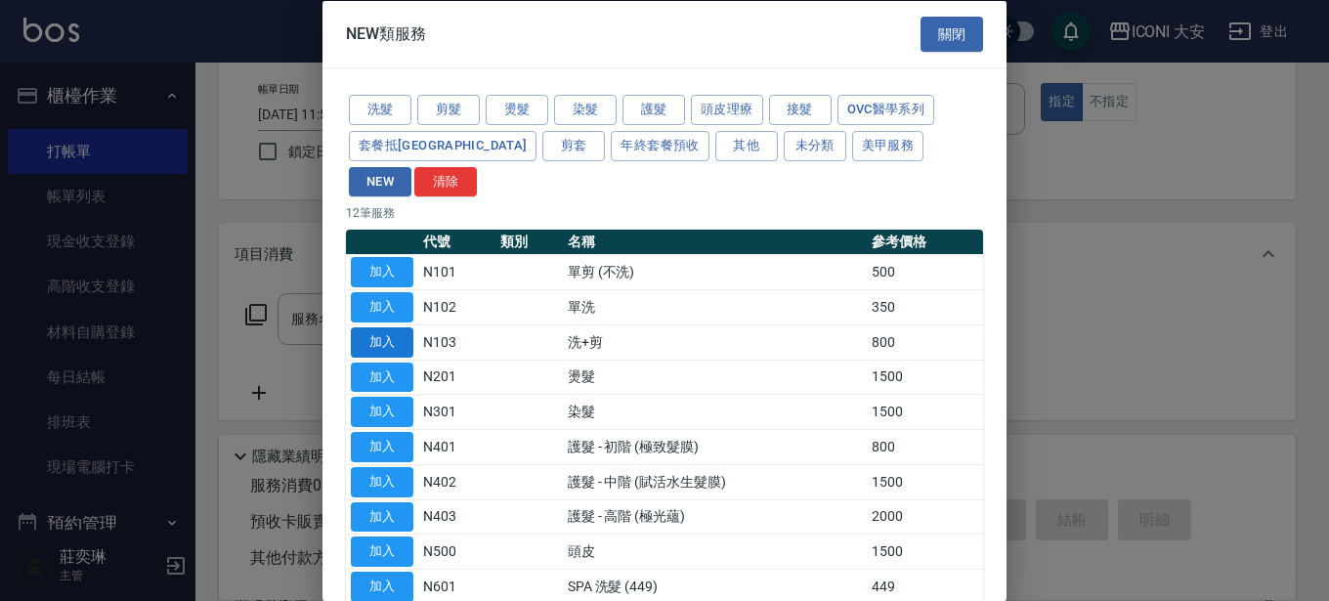
click at [387, 326] on button "加入" at bounding box center [382, 341] width 63 height 30
type input "洗+剪(N103)"
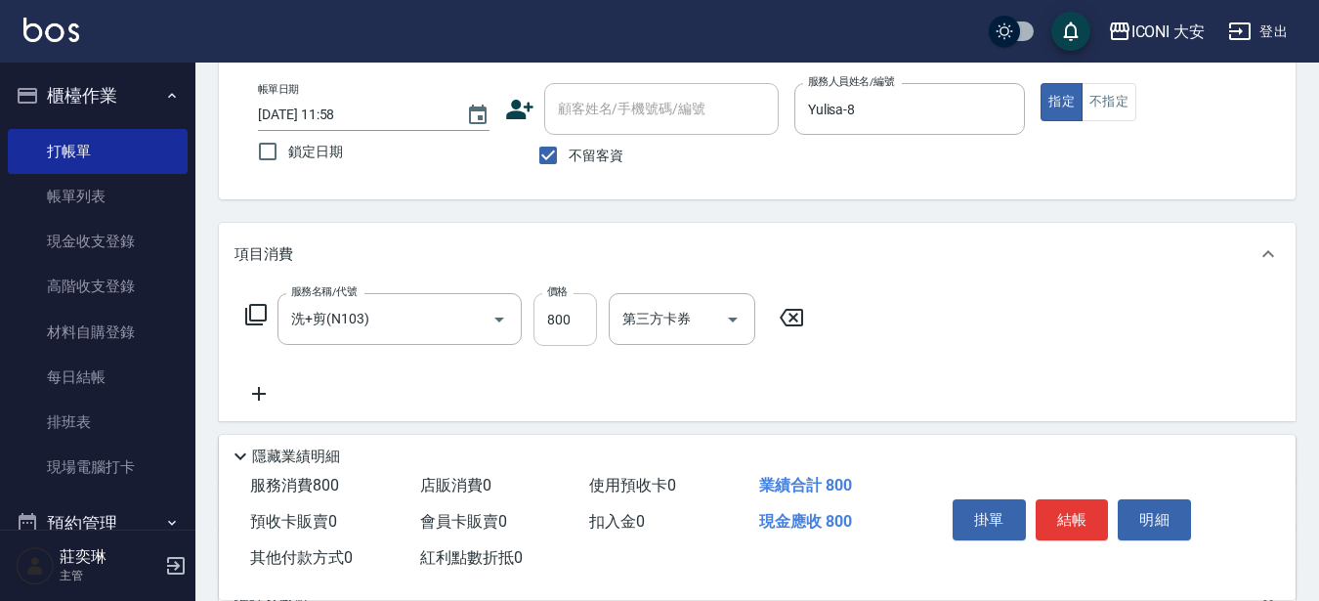
click at [582, 315] on input "800" at bounding box center [566, 319] width 64 height 53
type input "950"
click at [1082, 500] on button "結帳" at bounding box center [1072, 519] width 73 height 41
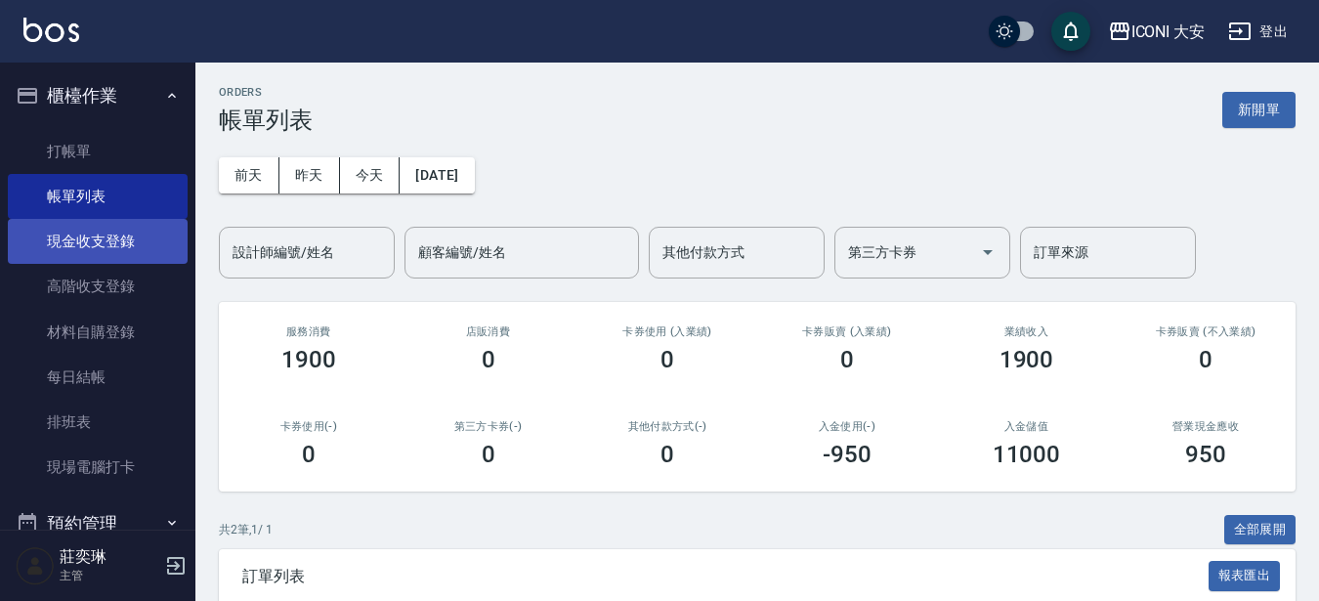
click at [107, 243] on link "現金收支登錄" at bounding box center [98, 241] width 180 height 45
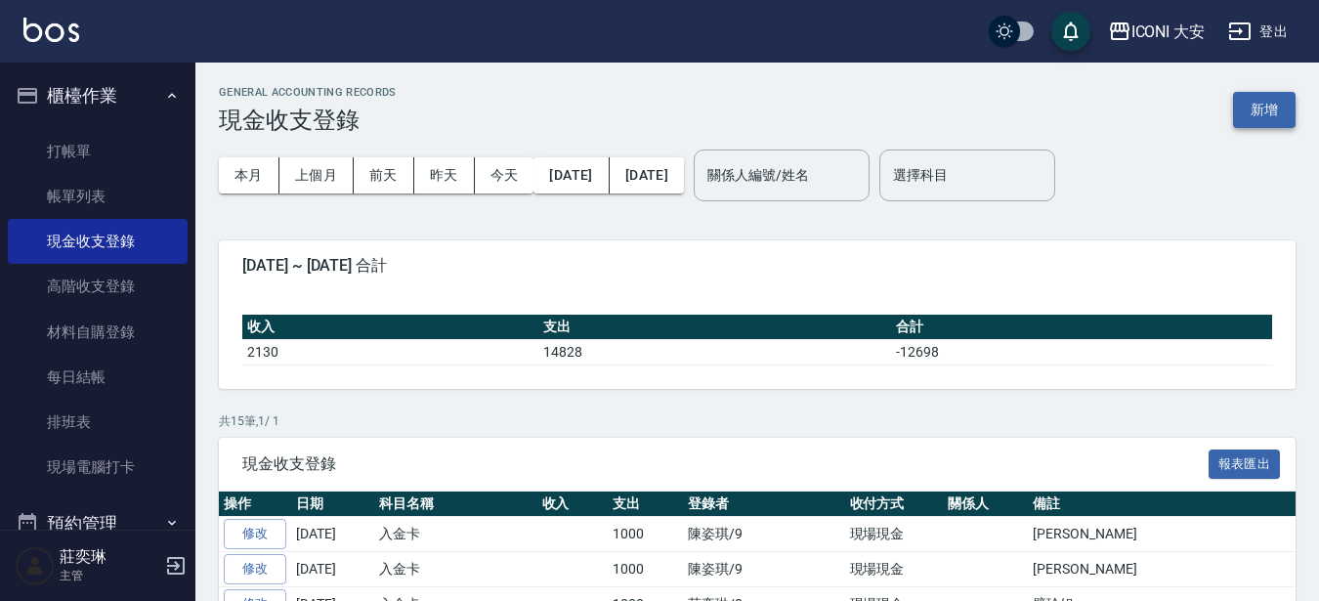
click at [1248, 108] on button "新增" at bounding box center [1264, 110] width 63 height 36
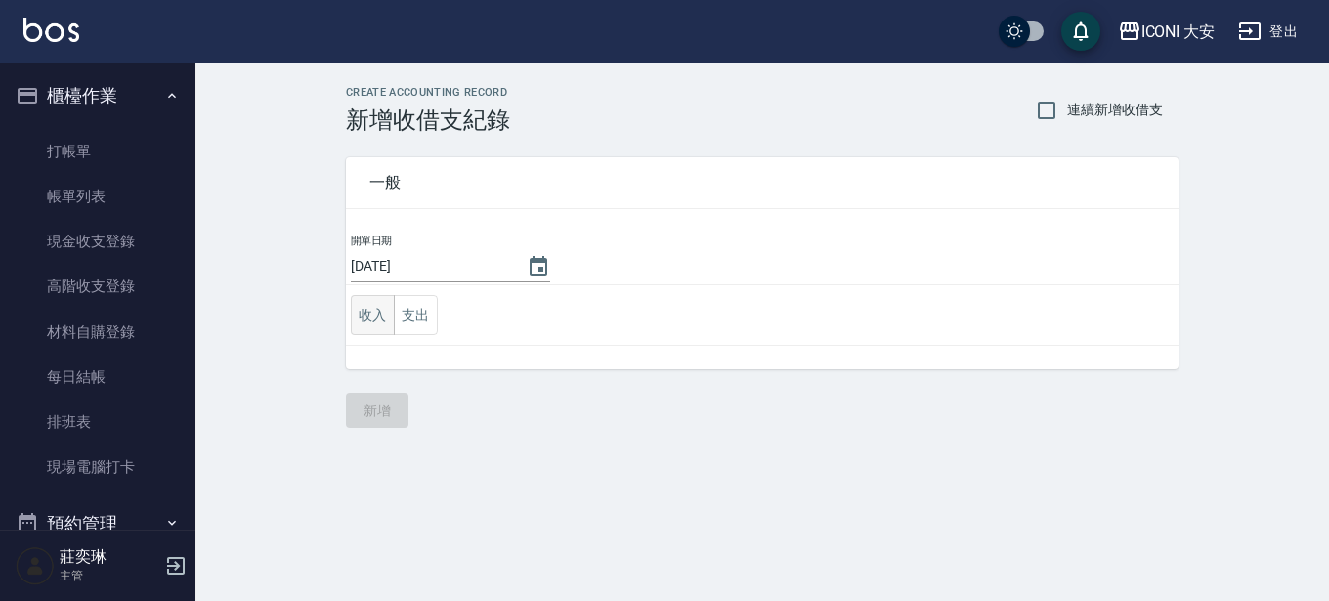
click at [368, 304] on button "收入" at bounding box center [373, 315] width 44 height 40
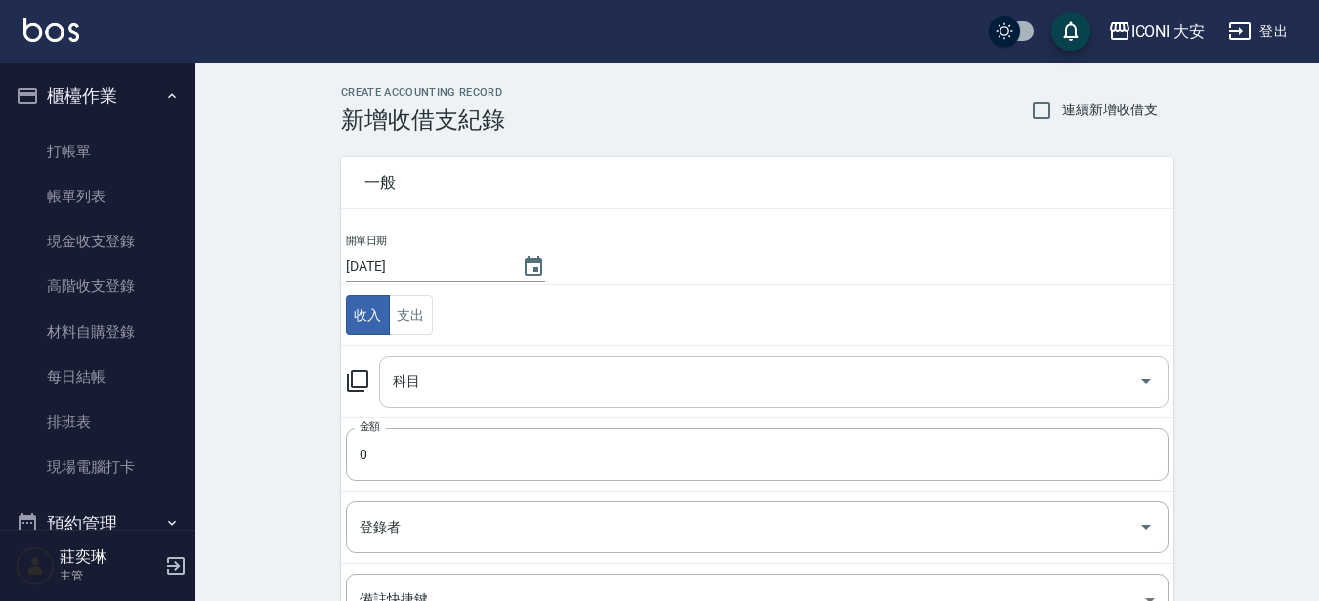
click at [447, 381] on input "科目" at bounding box center [759, 382] width 743 height 34
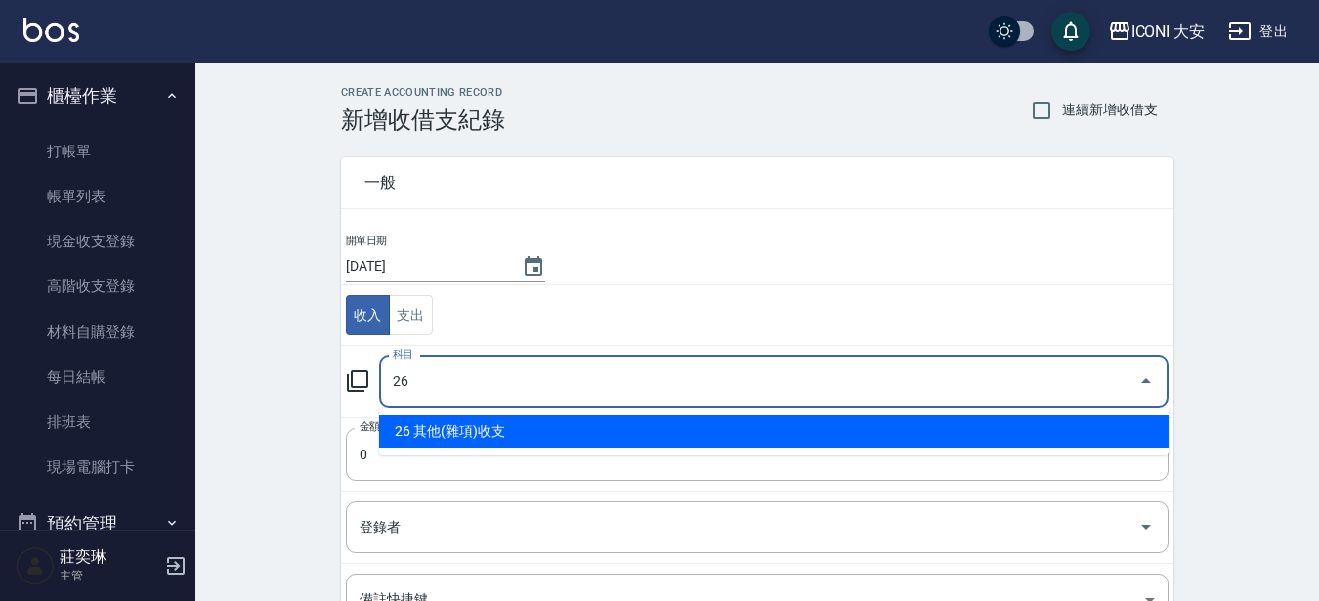
click at [457, 422] on li "26 其他(雜項)收支" at bounding box center [774, 431] width 790 height 32
type input "26 其他(雜項)收支"
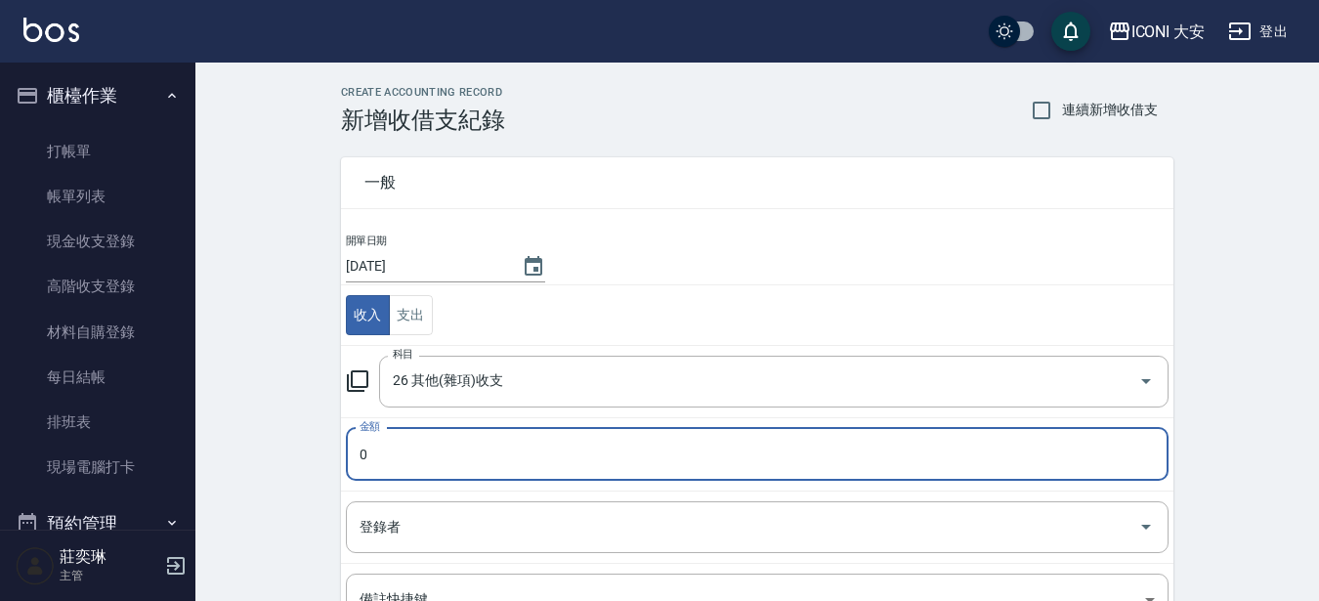
click at [397, 435] on input "0" at bounding box center [757, 454] width 823 height 53
type input "0420"
click at [457, 525] on input "登錄者" at bounding box center [743, 527] width 776 height 34
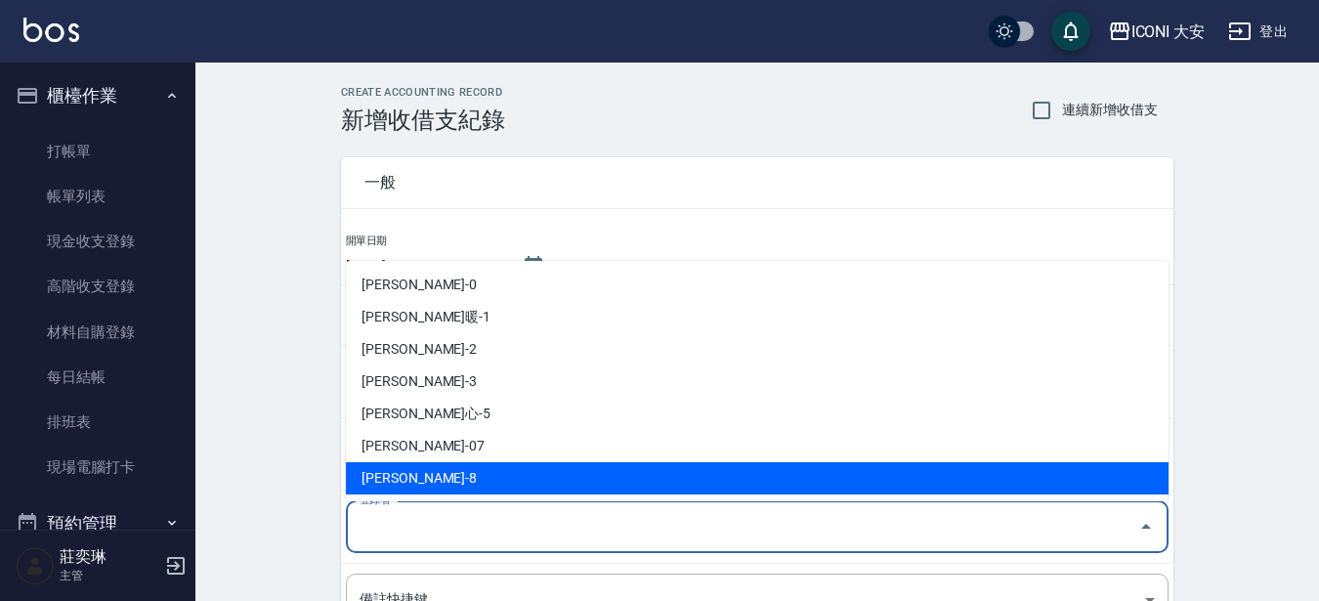
click at [415, 478] on li "[PERSON_NAME]-8" at bounding box center [757, 478] width 823 height 32
type input "[PERSON_NAME]-8"
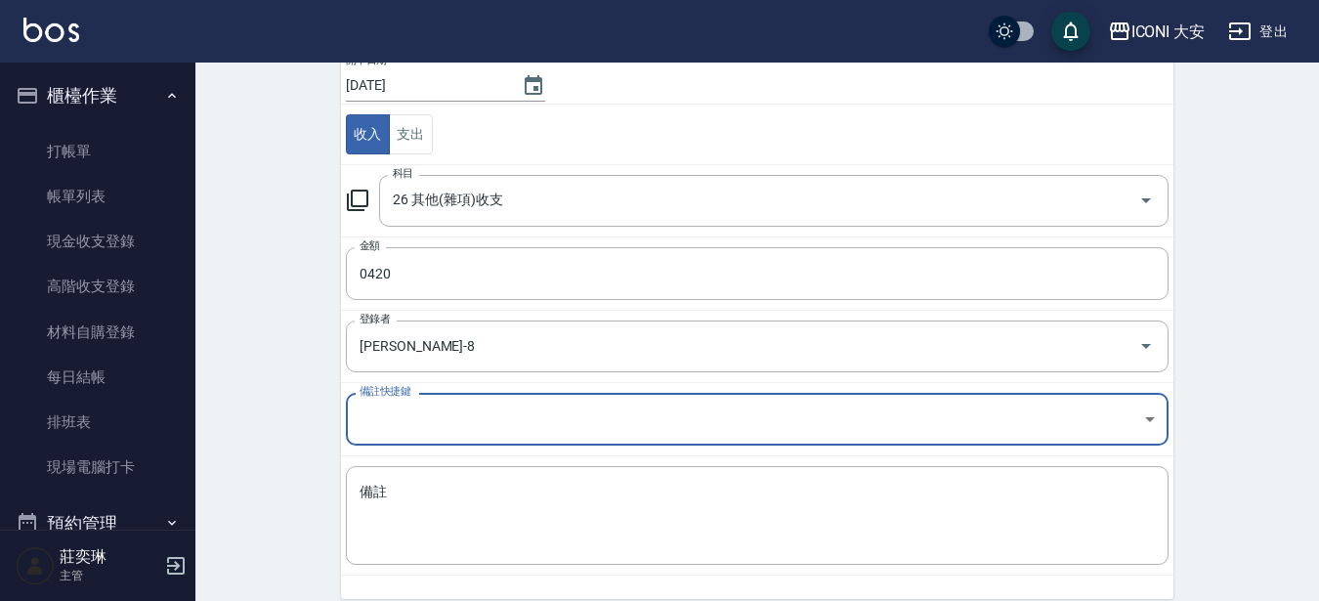
scroll to position [221, 0]
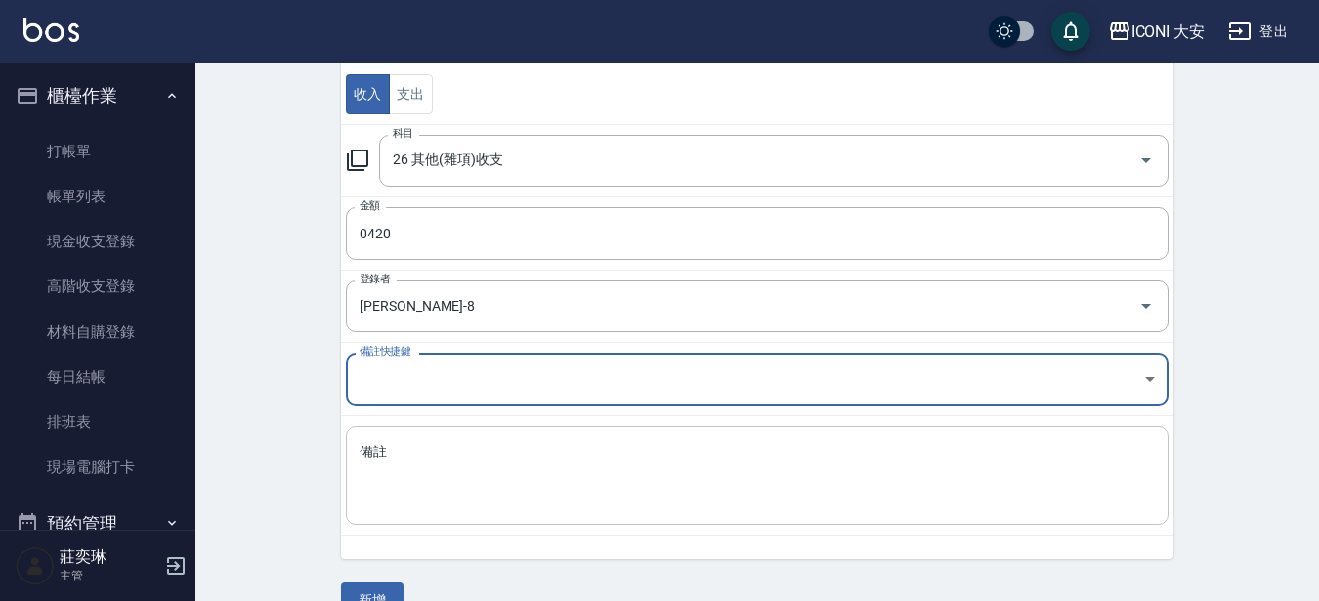
click at [410, 457] on textarea "備註" at bounding box center [758, 476] width 796 height 66
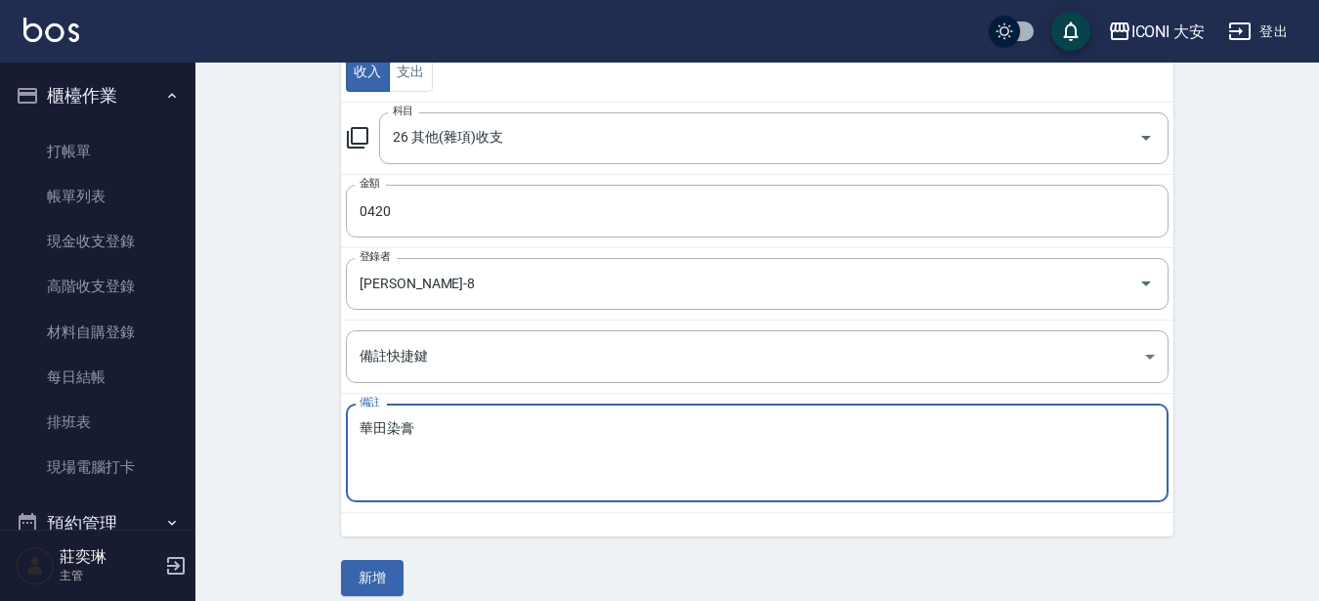
scroll to position [262, 0]
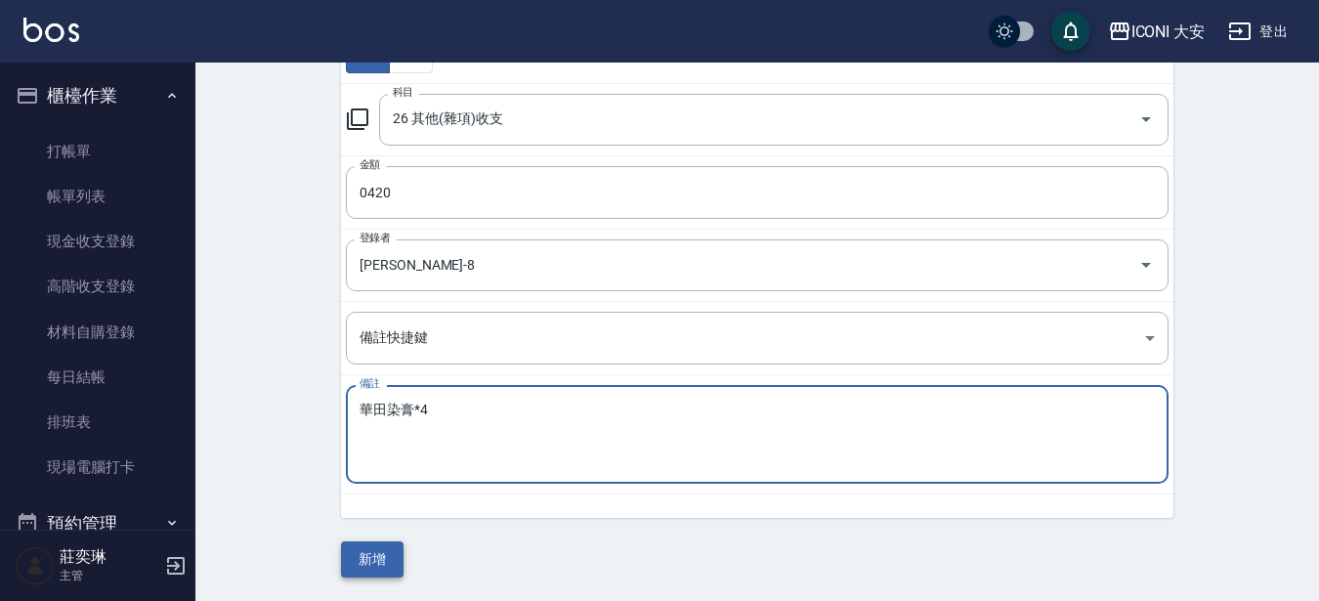
type textarea "華田染膏*4"
click at [363, 555] on button "新增" at bounding box center [372, 559] width 63 height 36
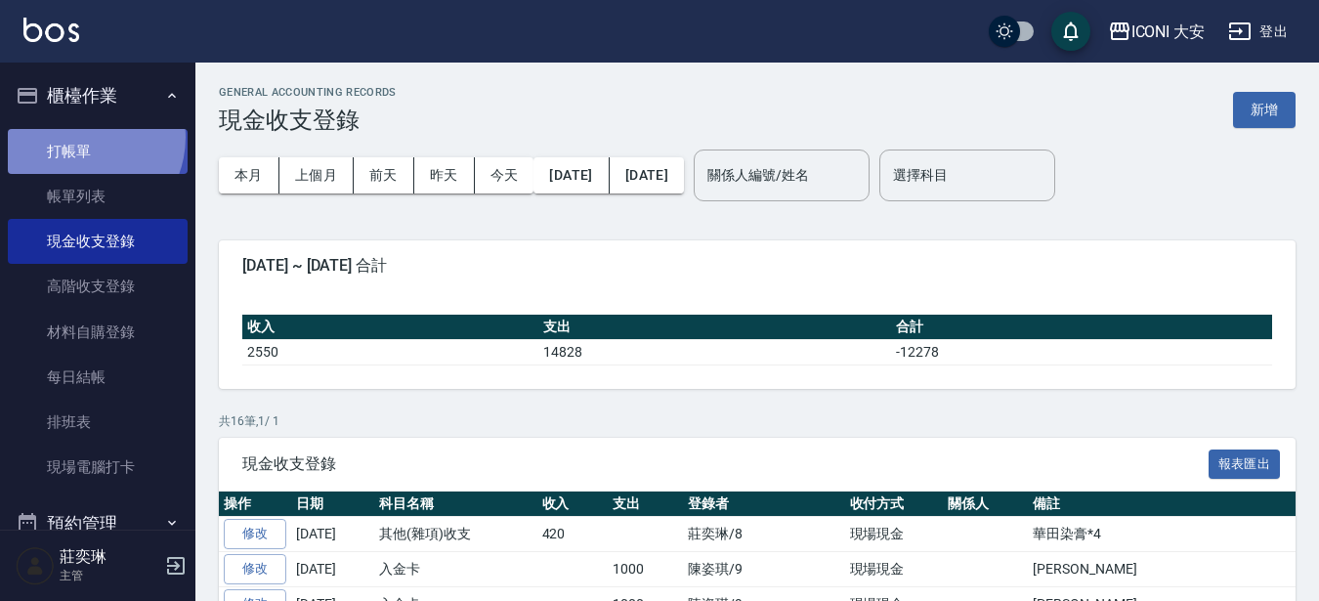
click at [78, 137] on link "打帳單" at bounding box center [98, 151] width 180 height 45
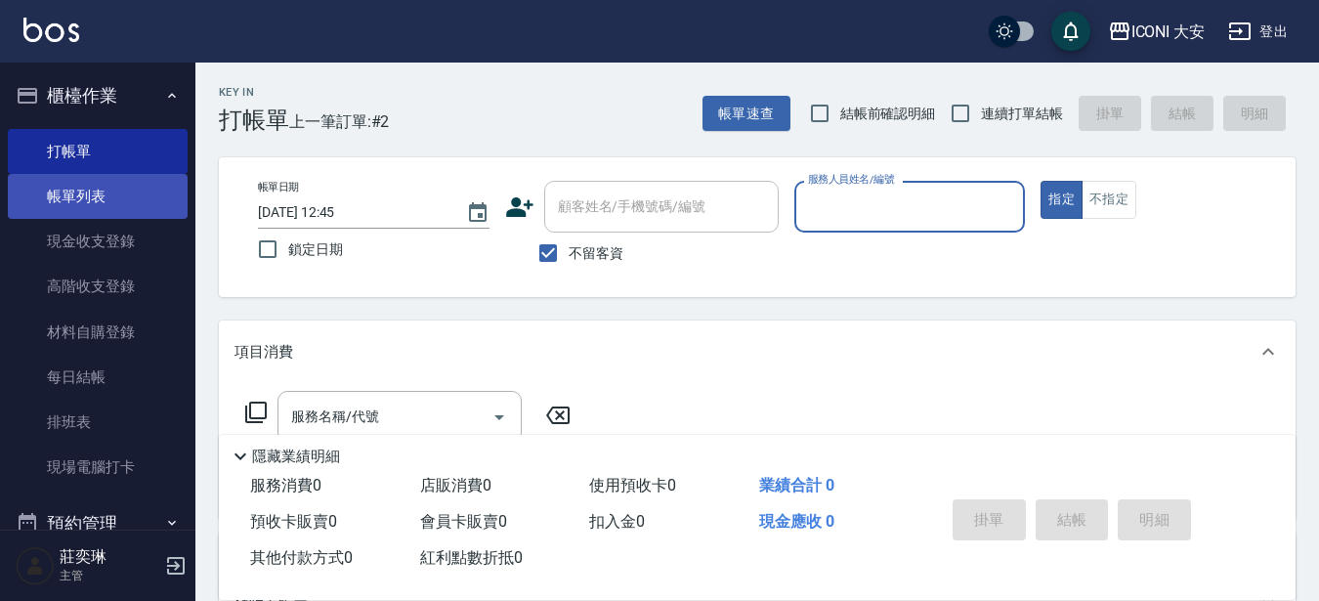
click at [93, 204] on link "帳單列表" at bounding box center [98, 196] width 180 height 45
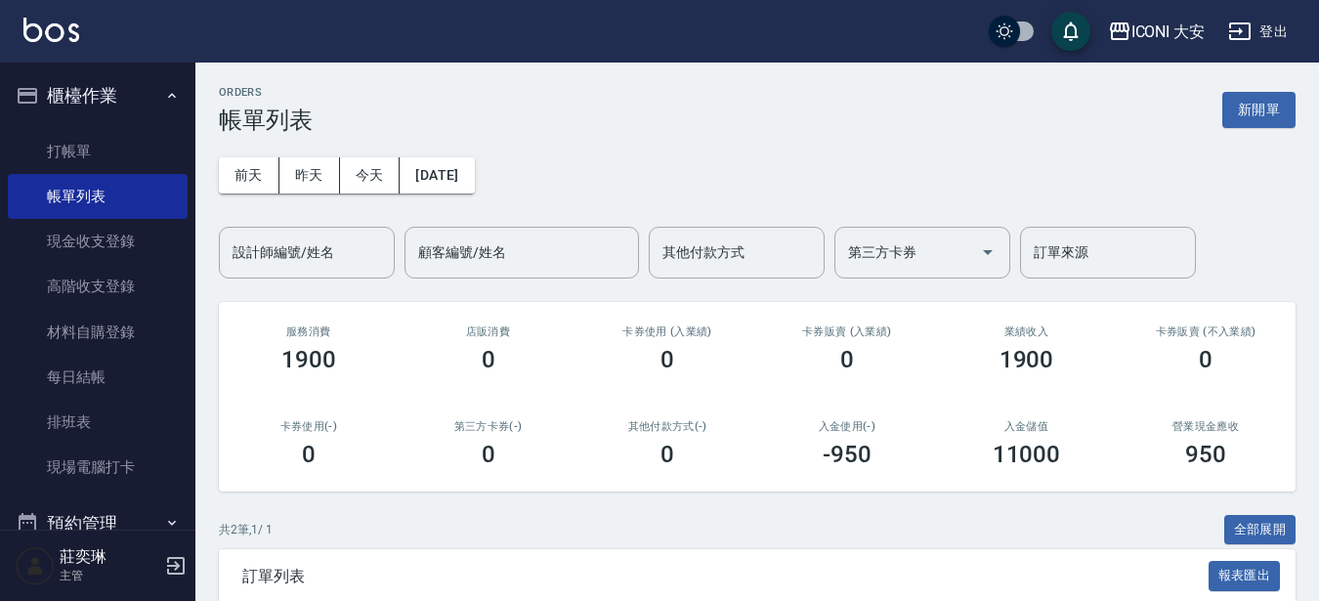
drag, startPoint x: 1232, startPoint y: 108, endPoint x: 1210, endPoint y: 120, distance: 25.4
click at [1233, 109] on button "新開單" at bounding box center [1259, 110] width 73 height 36
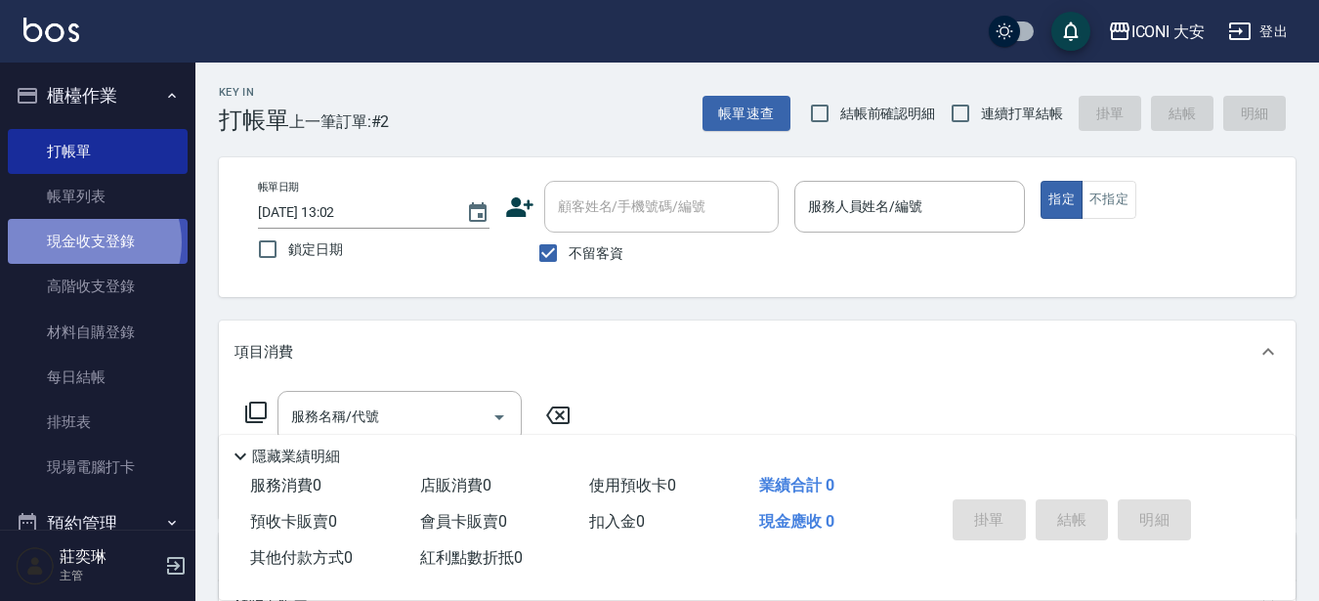
click at [89, 242] on link "現金收支登錄" at bounding box center [98, 241] width 180 height 45
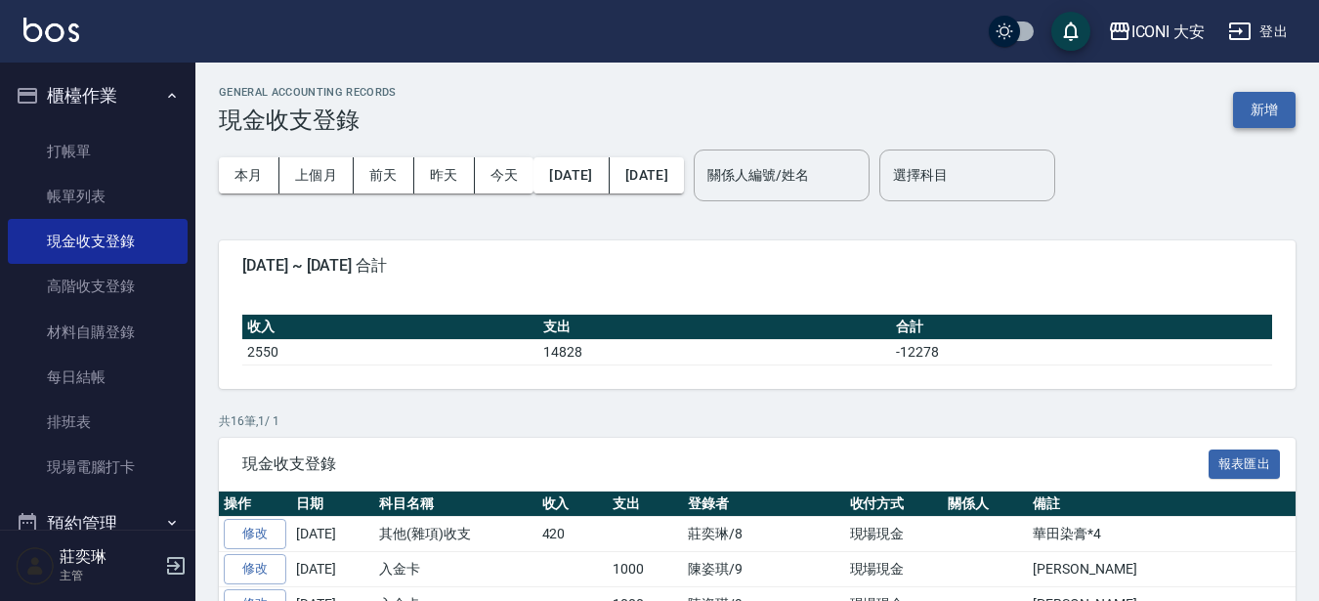
click at [1258, 99] on button "新增" at bounding box center [1264, 110] width 63 height 36
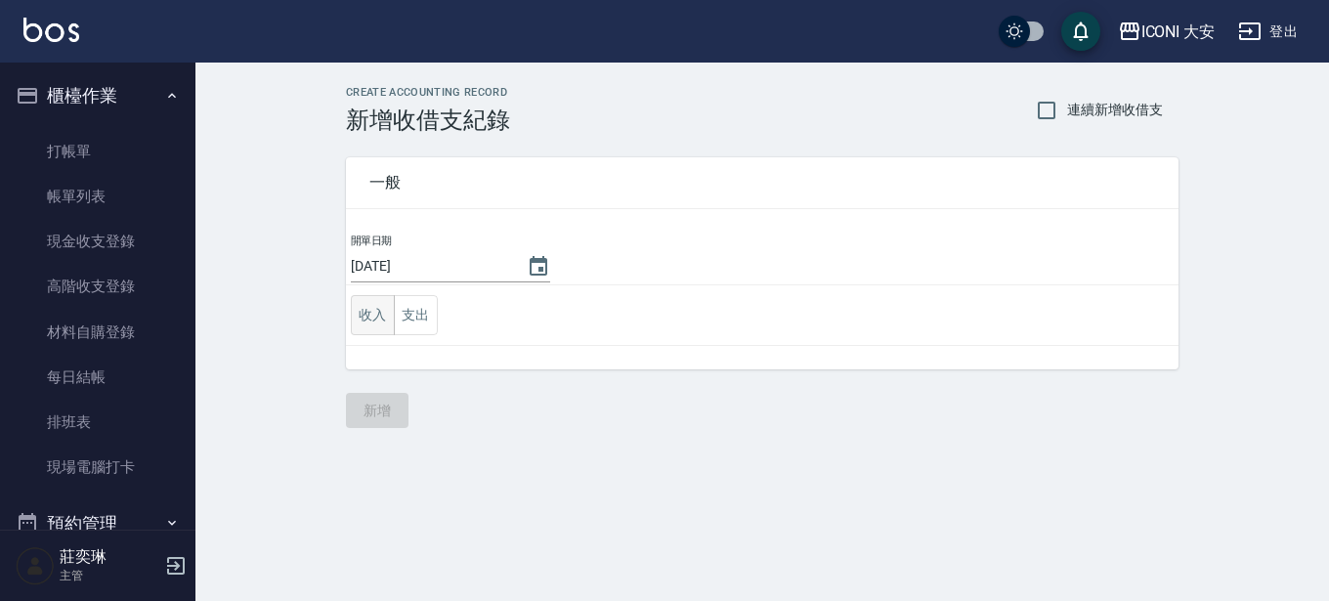
click at [382, 310] on button "收入" at bounding box center [373, 315] width 44 height 40
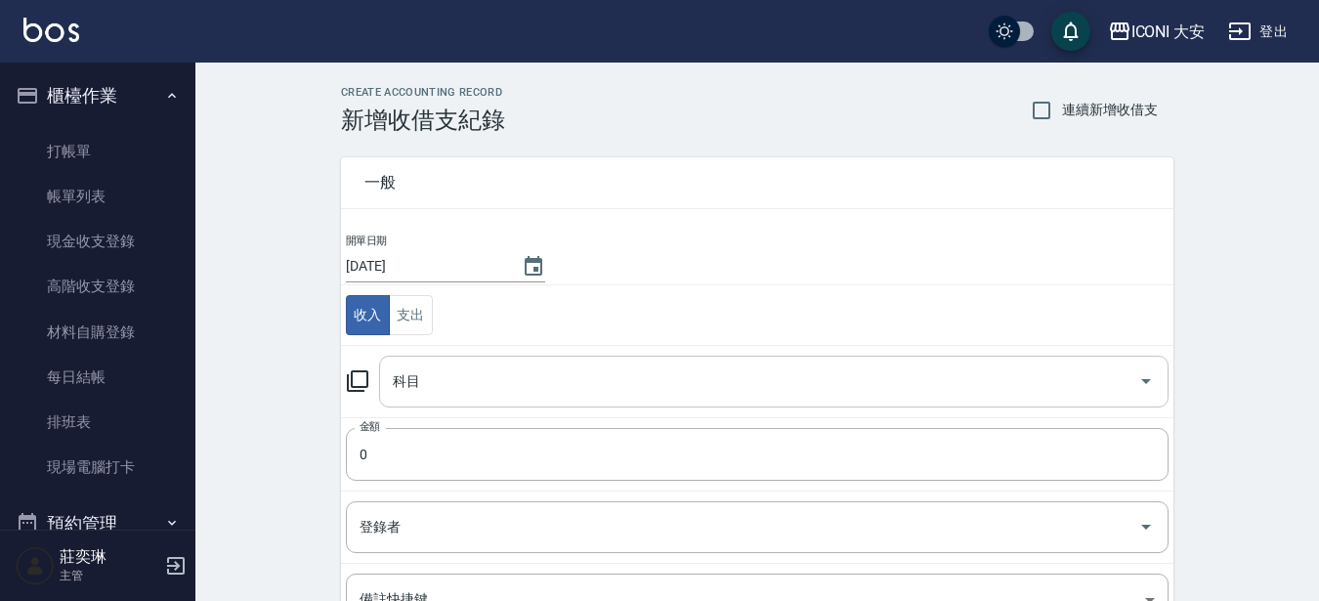
click at [448, 368] on input "科目" at bounding box center [759, 382] width 743 height 34
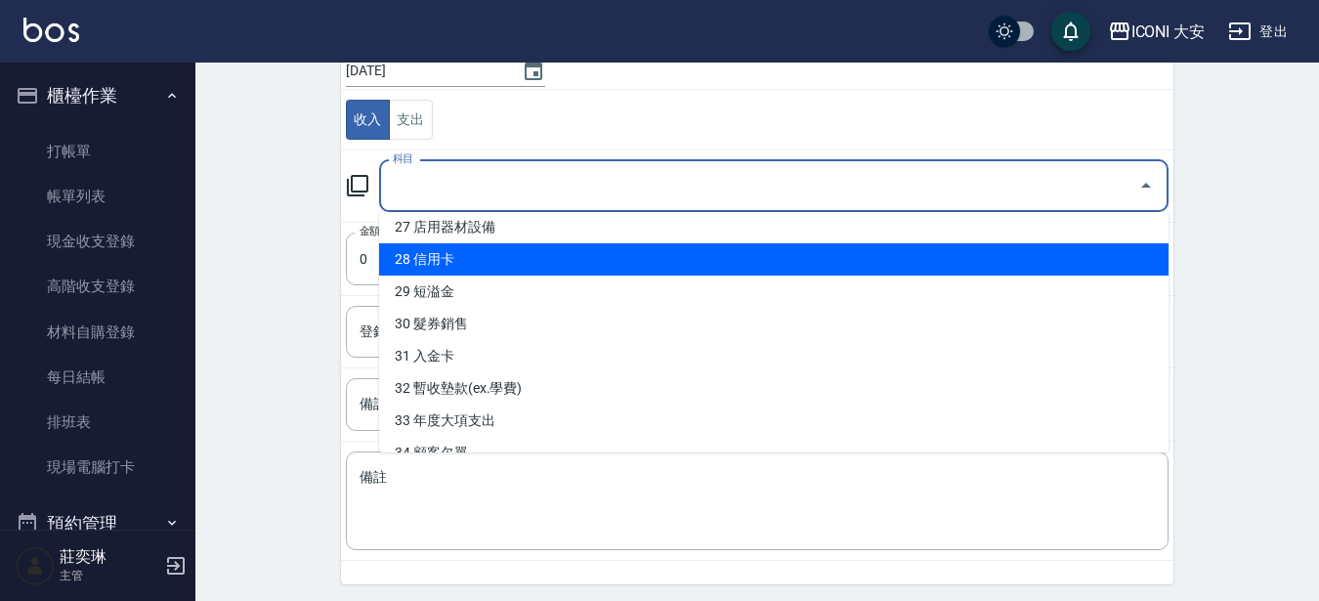
scroll to position [782, 0]
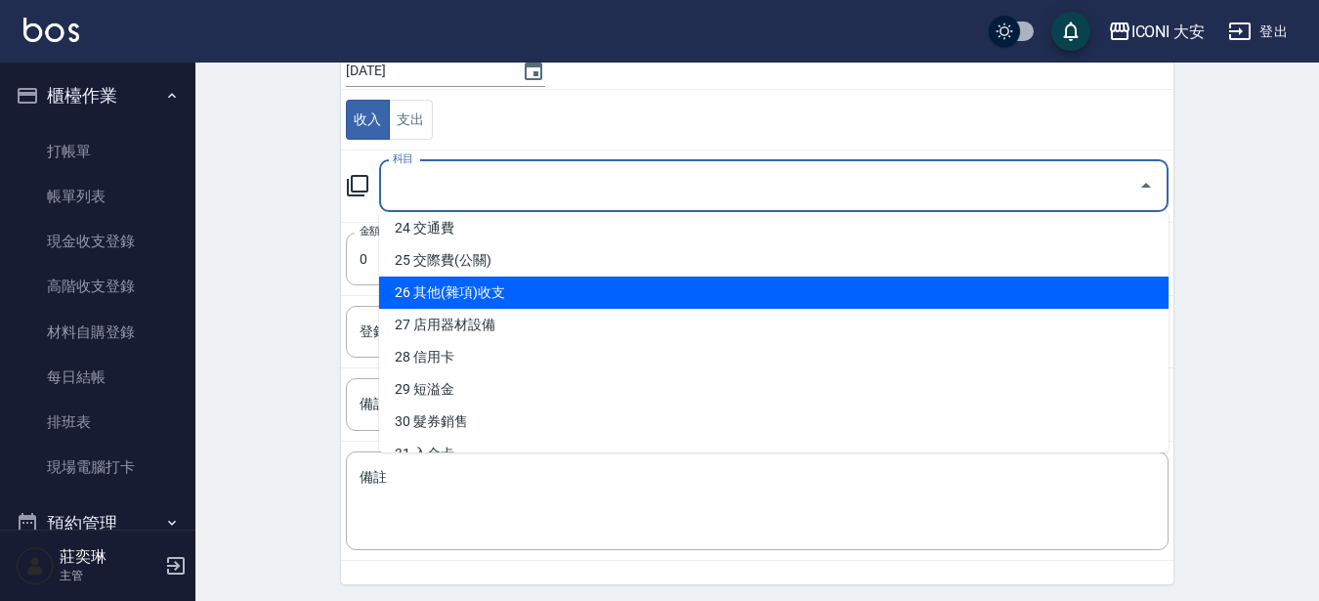
click at [490, 285] on li "26 其他(雜項)收支" at bounding box center [774, 293] width 790 height 32
type input "26 其他(雜項)收支"
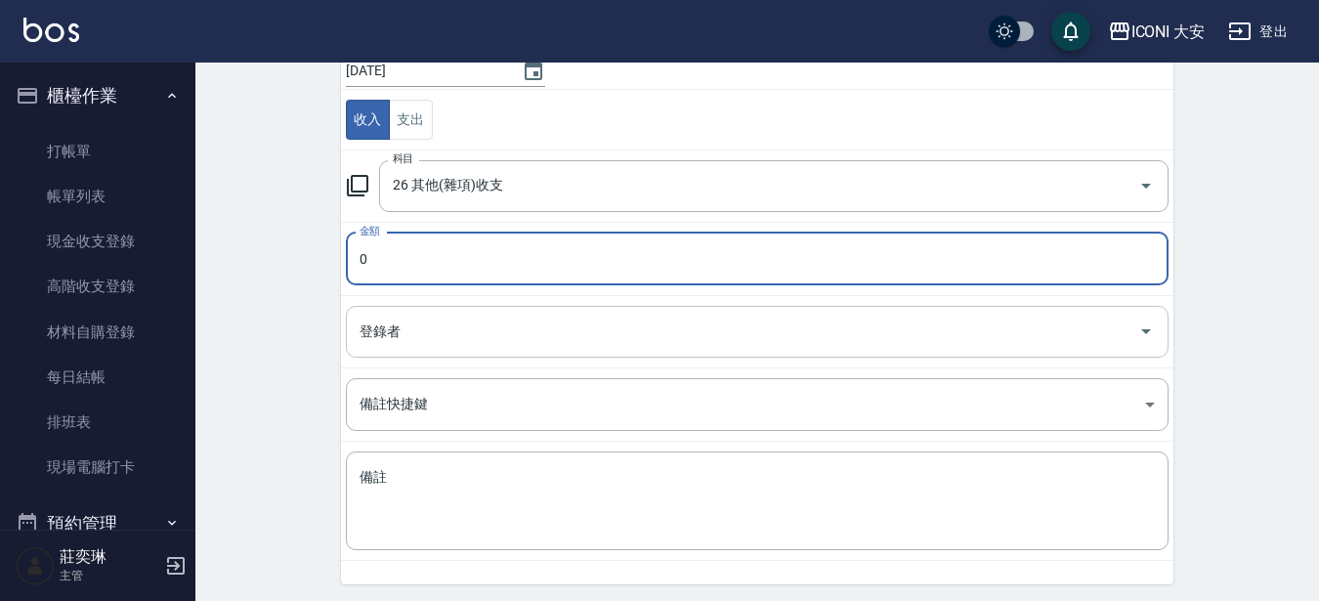
click at [460, 330] on input "登錄者" at bounding box center [743, 332] width 776 height 34
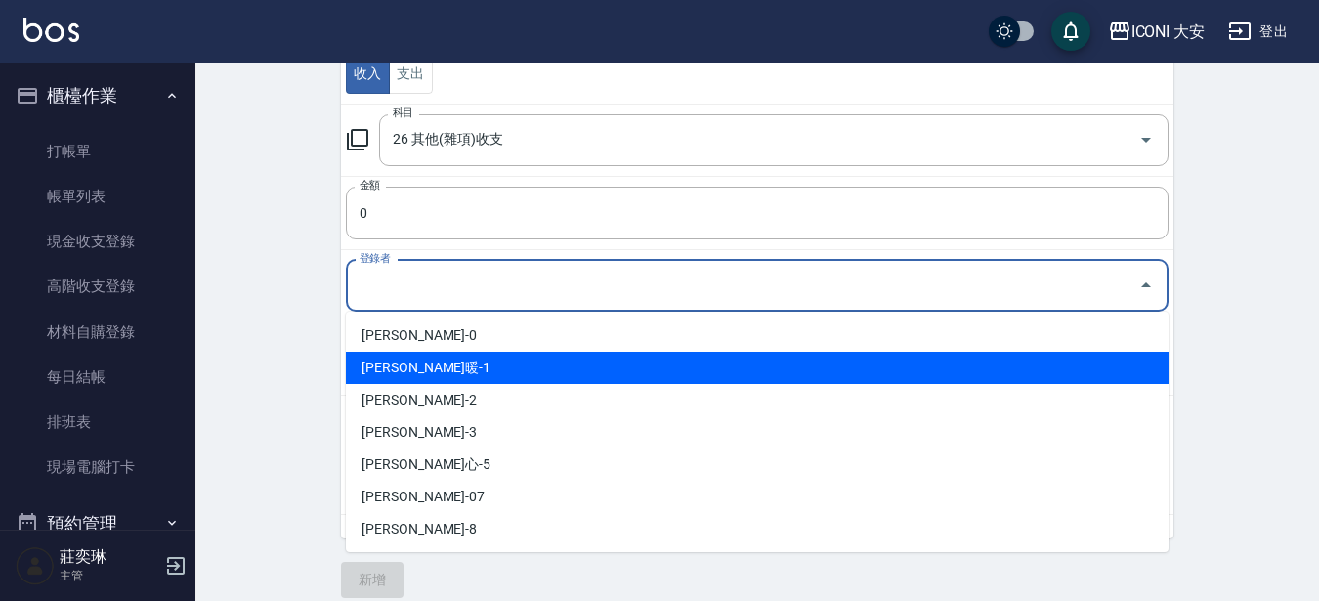
scroll to position [262, 0]
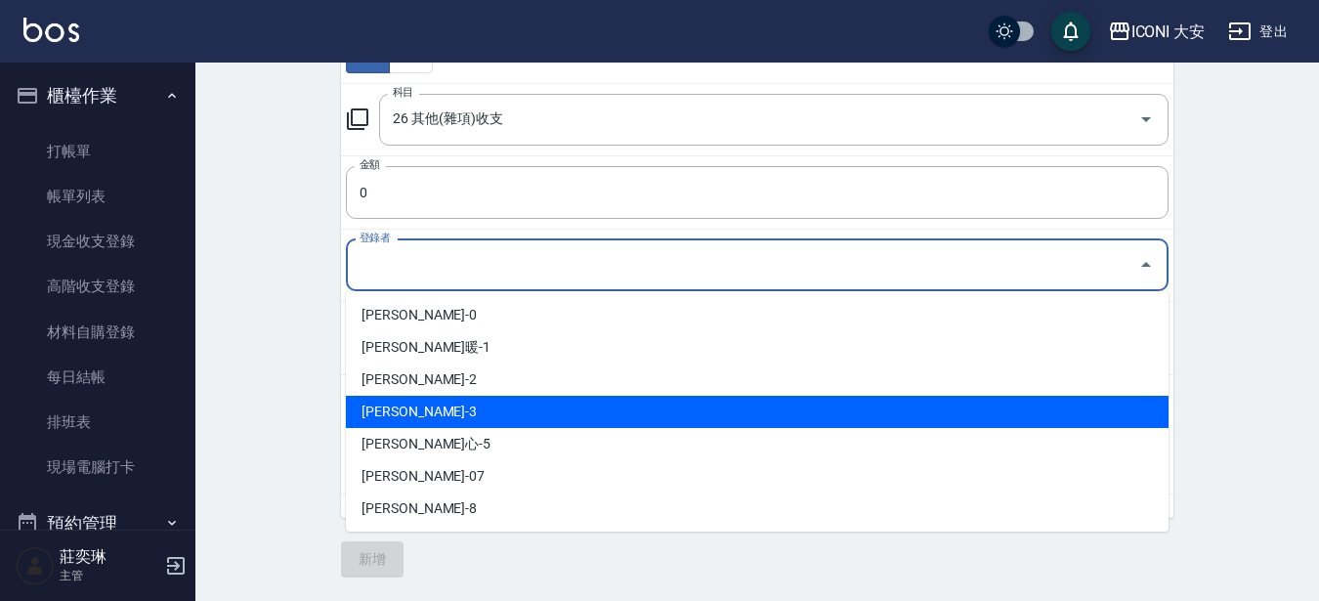
click at [467, 417] on li "[PERSON_NAME]-3" at bounding box center [757, 412] width 823 height 32
type input "[PERSON_NAME]-3"
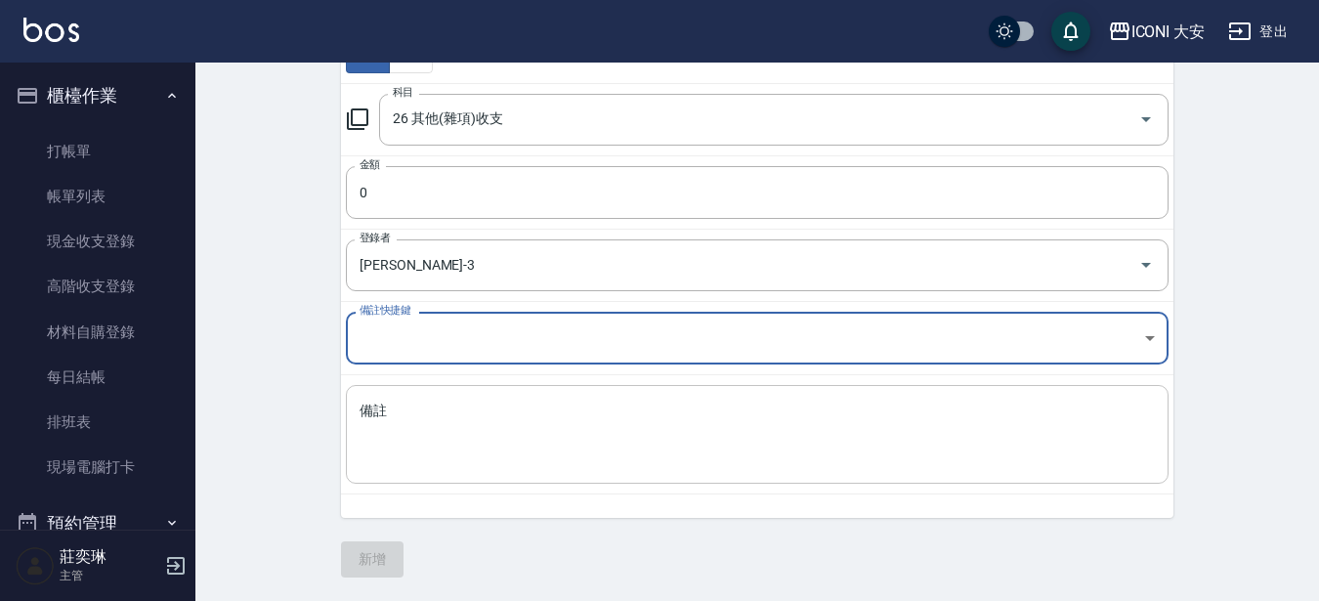
click at [453, 402] on textarea "備註" at bounding box center [758, 435] width 796 height 66
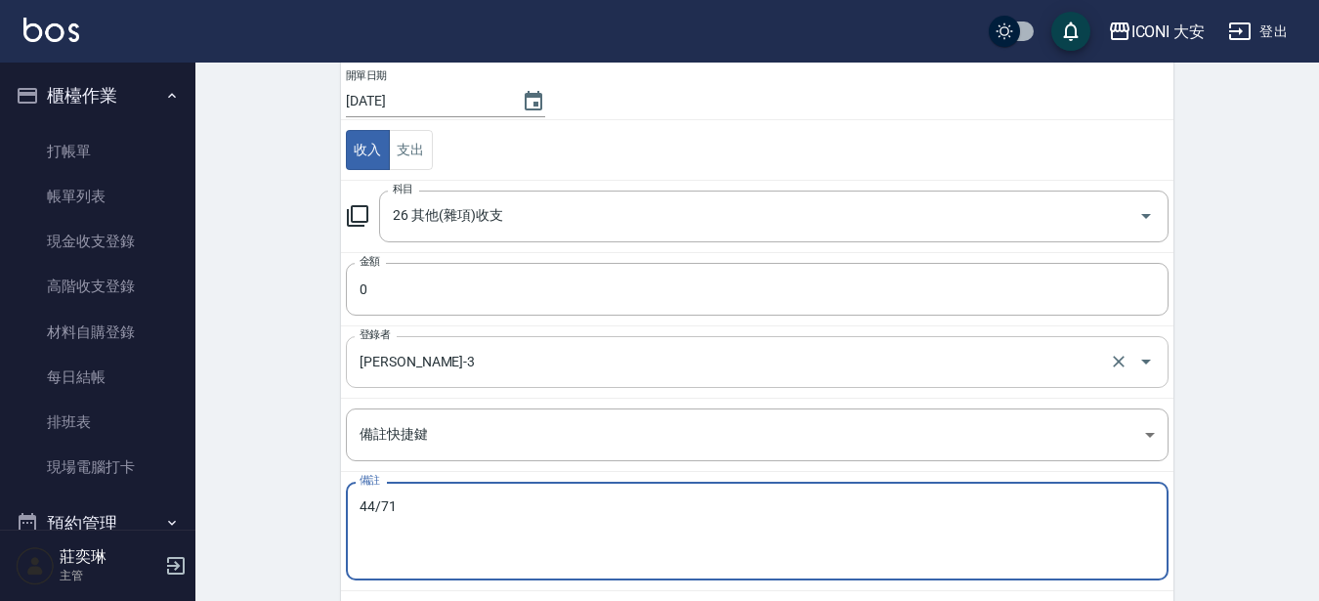
scroll to position [164, 0]
type textarea "44/71"
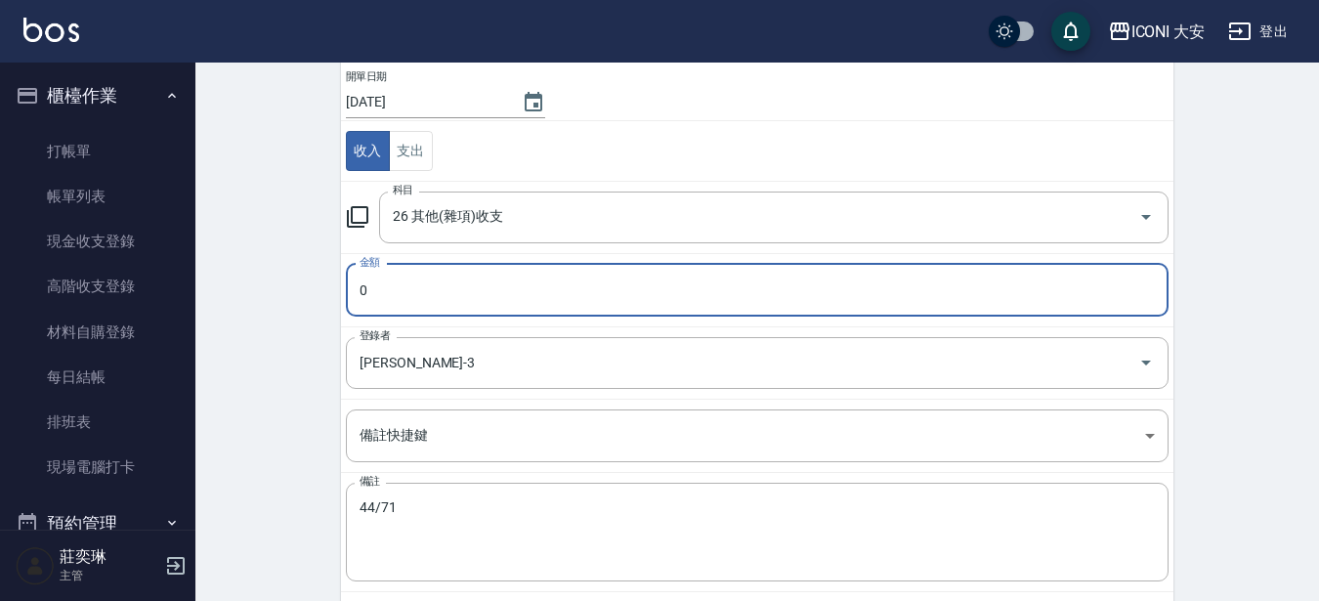
click at [453, 283] on input "0" at bounding box center [757, 290] width 823 height 53
type input "105"
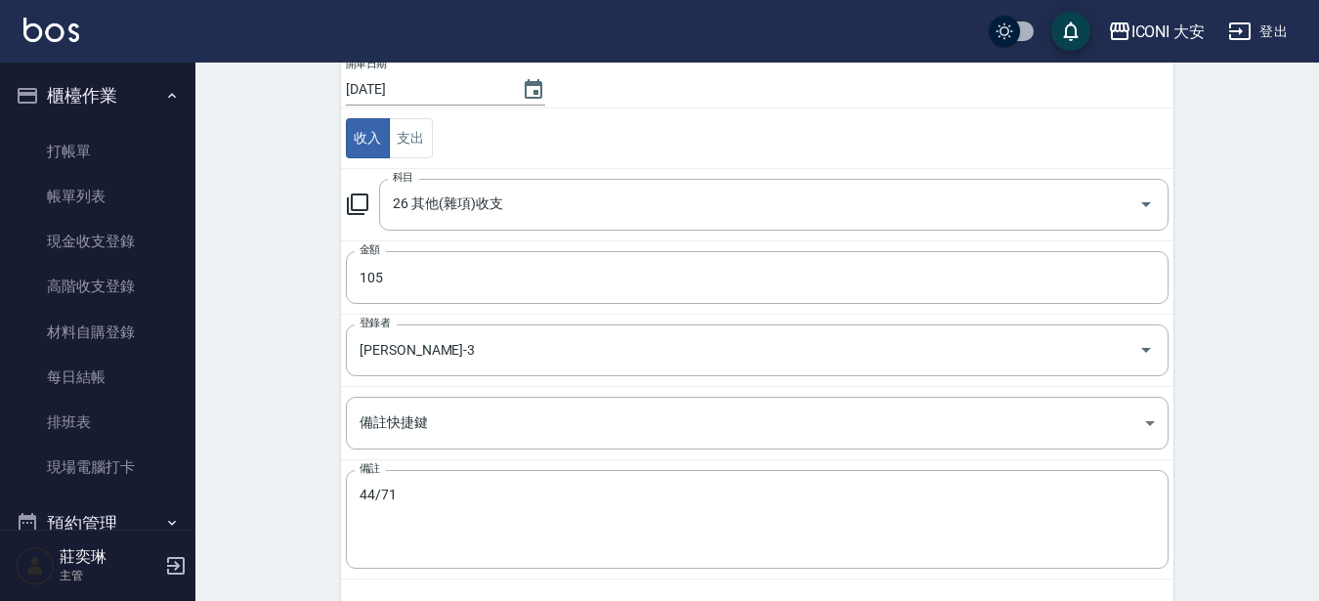
scroll to position [262, 0]
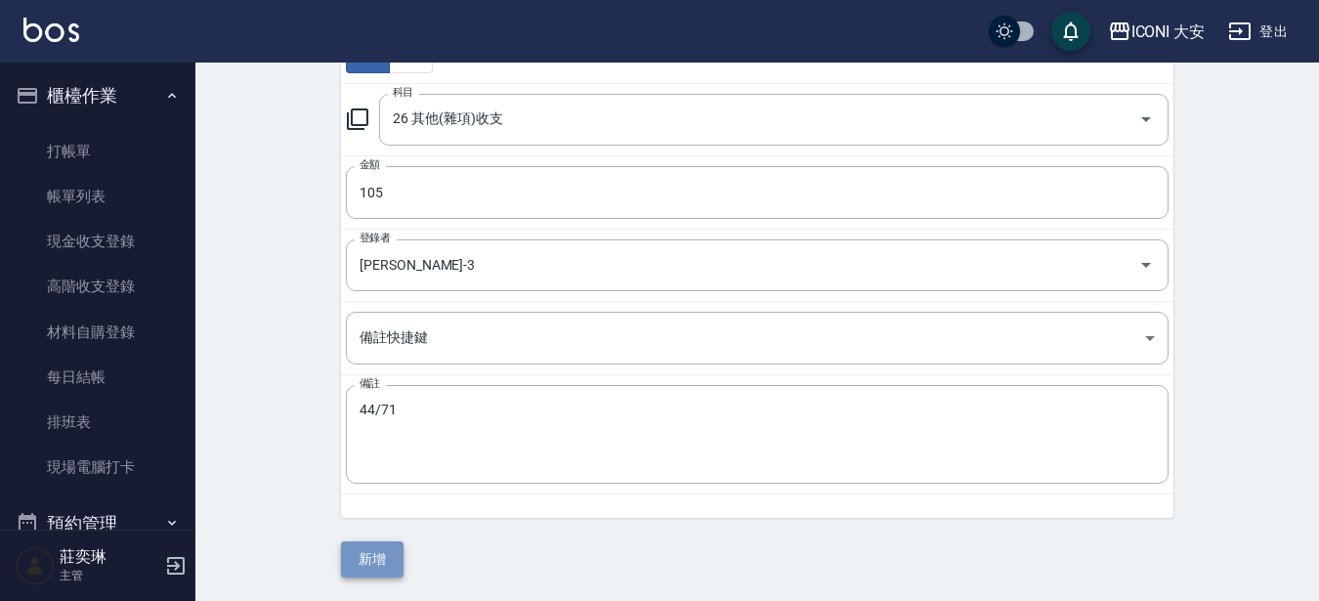
click at [358, 559] on button "新增" at bounding box center [372, 559] width 63 height 36
